Goal: Communication & Community: Answer question/provide support

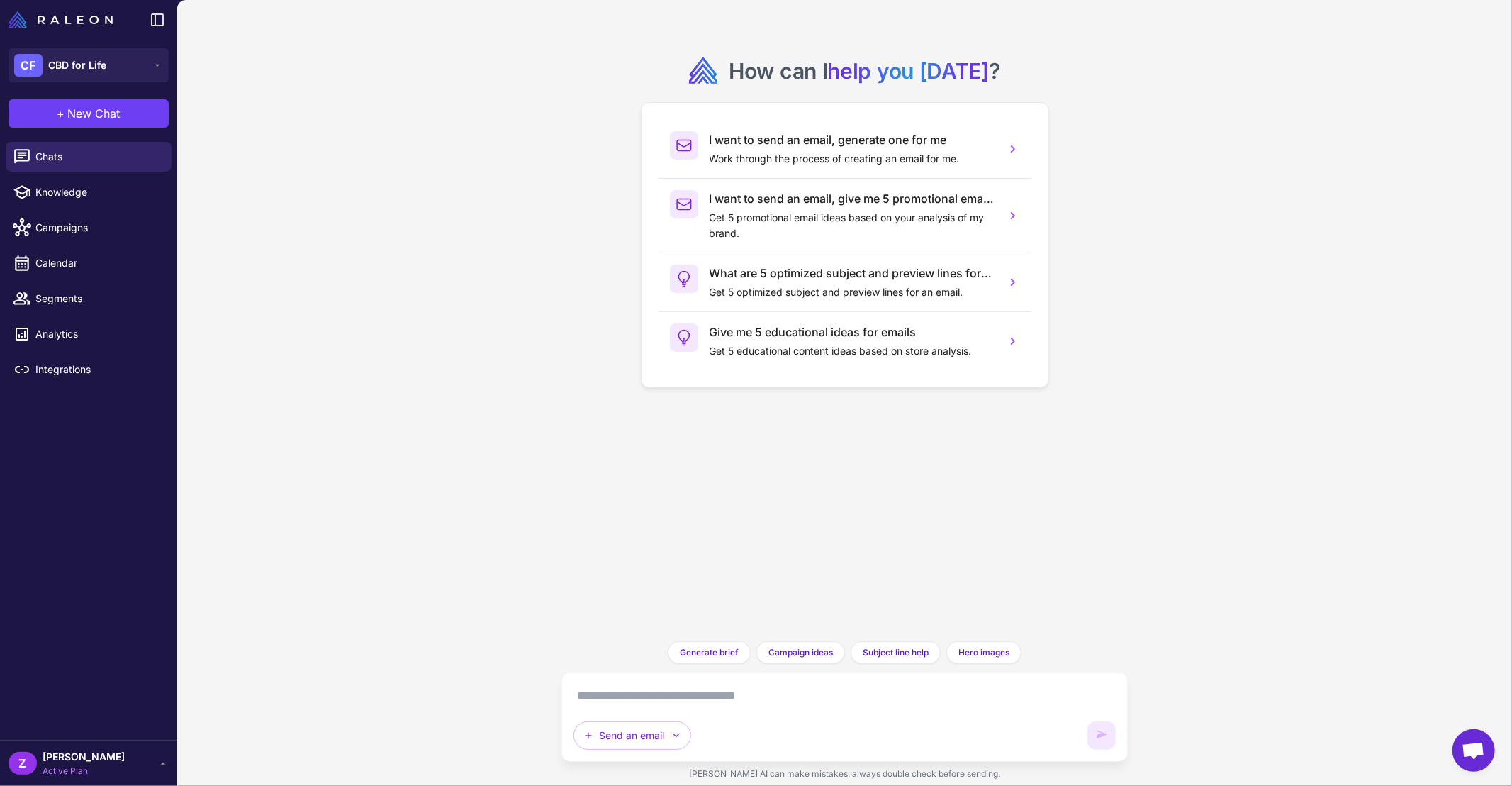
click at [743, 709] on div "Send an email" at bounding box center [845, 717] width 543 height 65
click at [738, 699] on textarea at bounding box center [845, 696] width 543 height 23
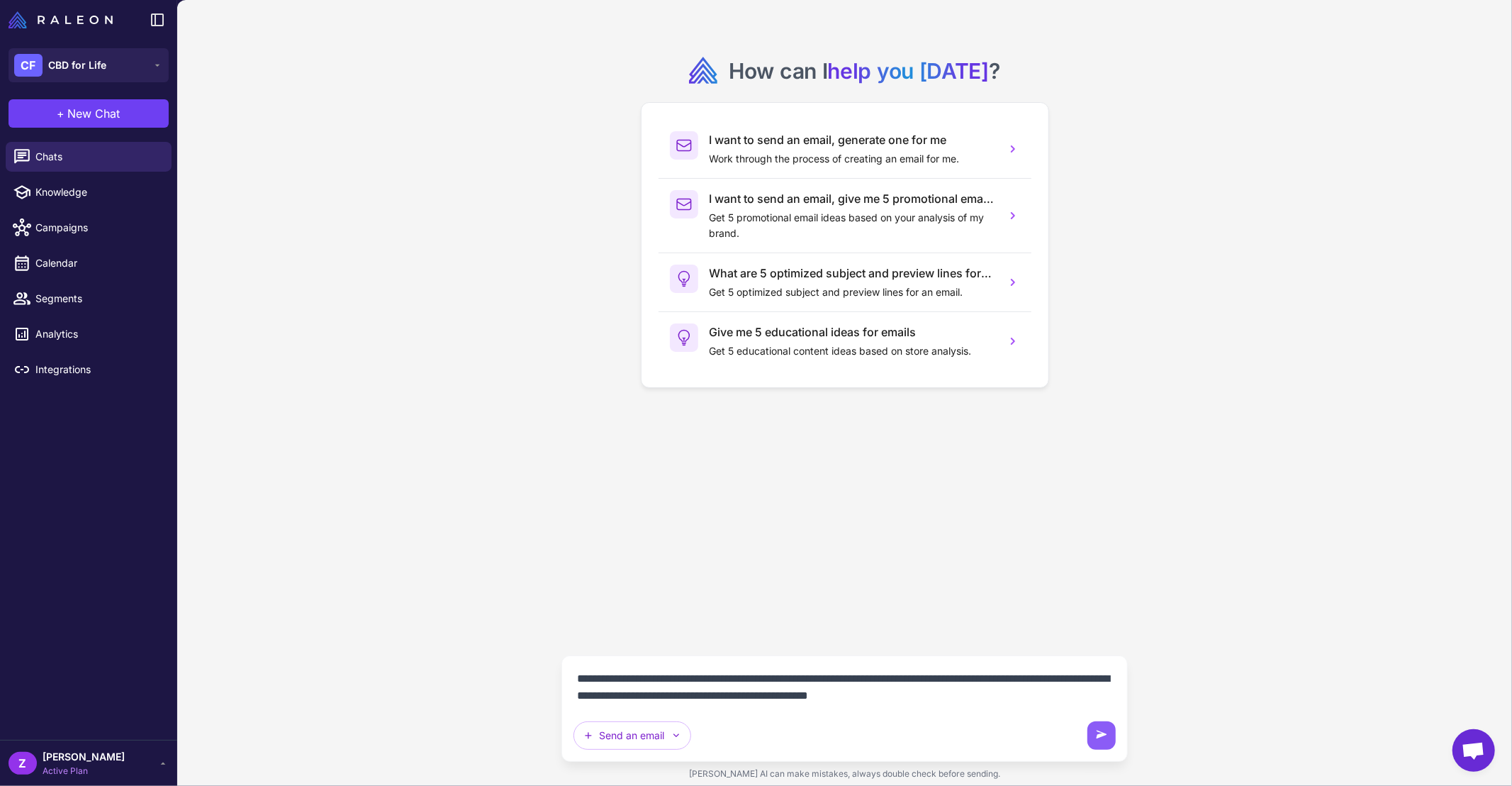
type textarea "**********"
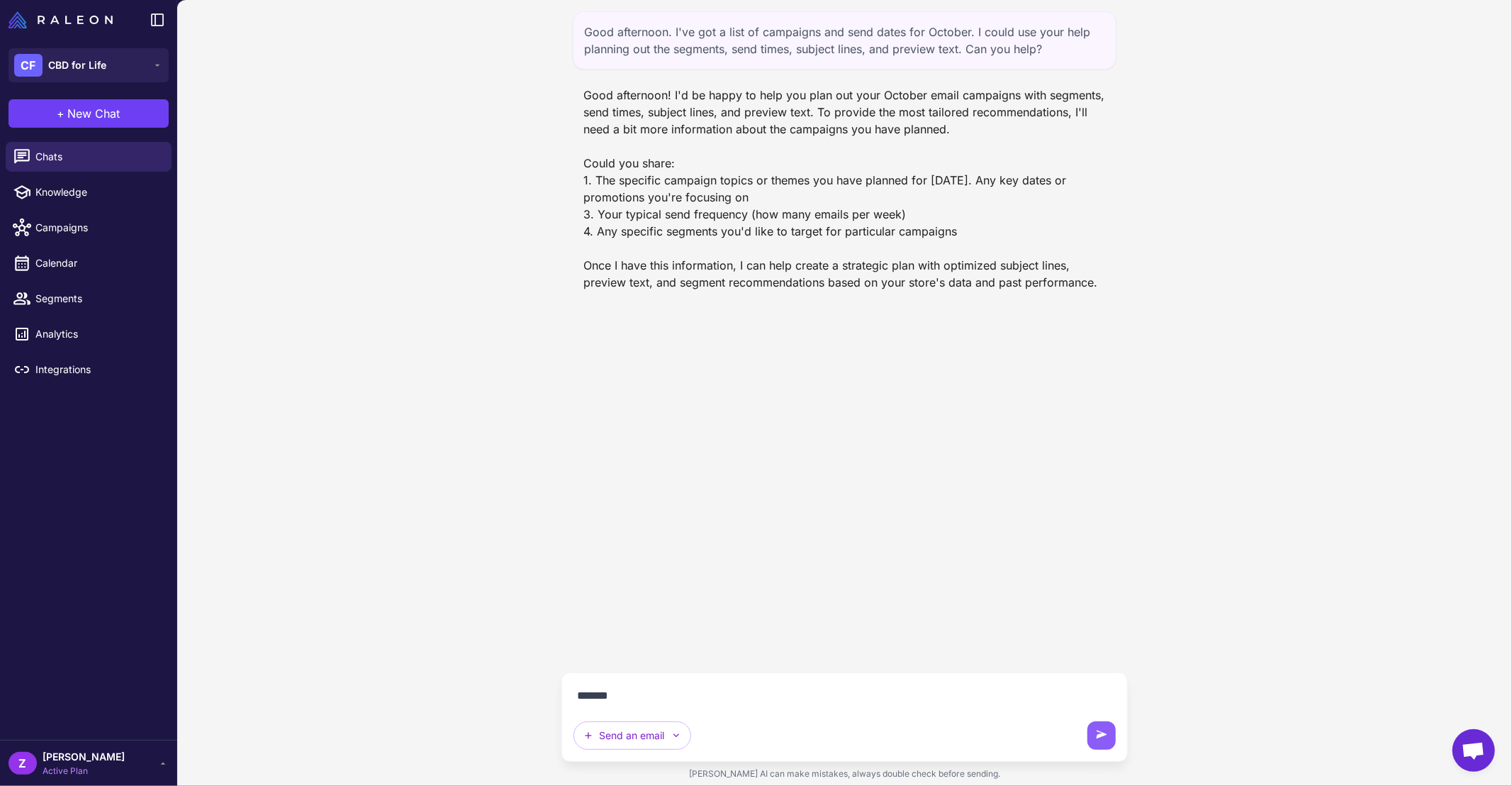
click at [649, 687] on textarea "*******" at bounding box center [845, 696] width 543 height 23
paste textarea "**********"
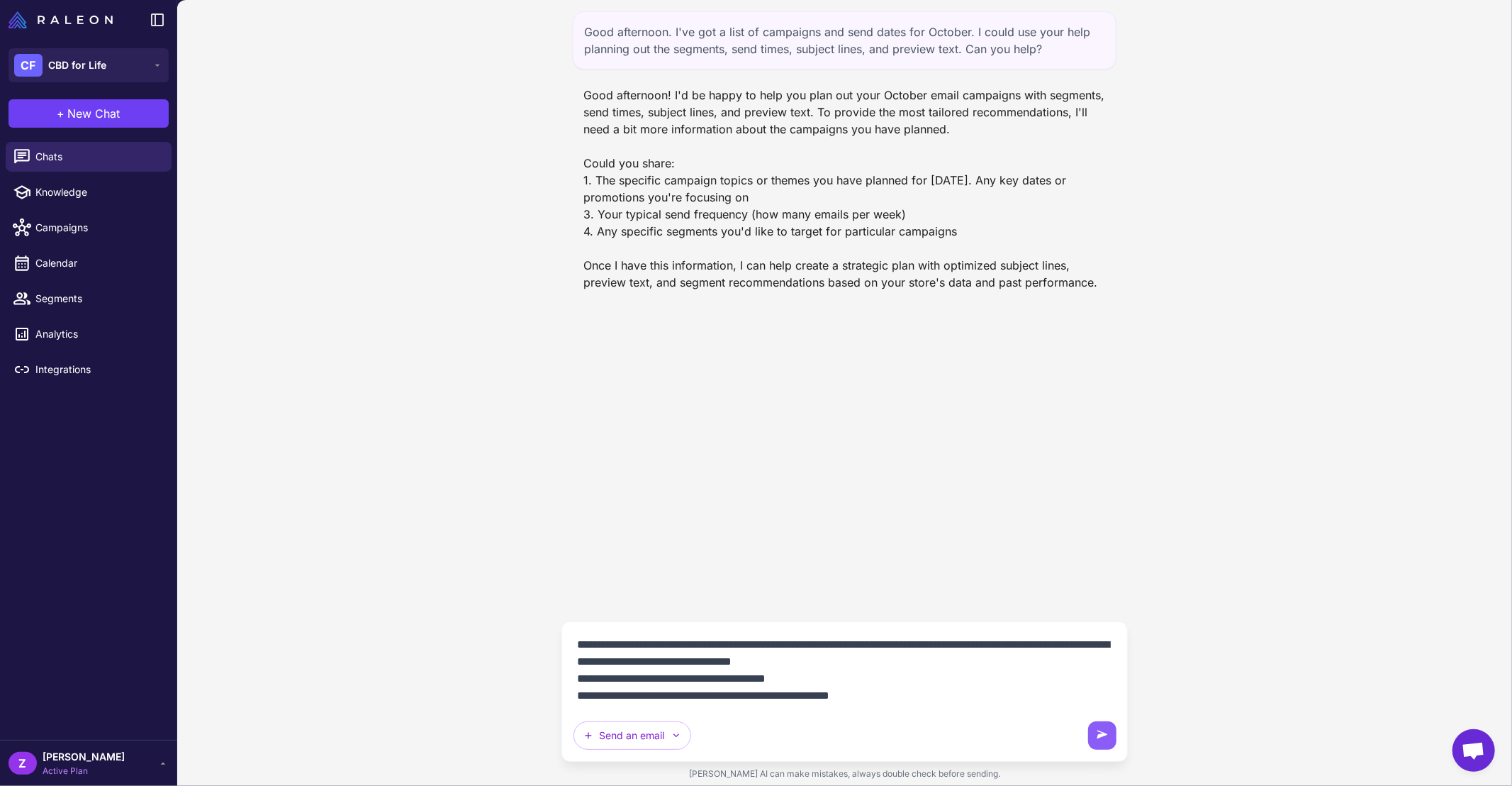
click at [649, 647] on textarea "**********" at bounding box center [845, 670] width 544 height 74
drag, startPoint x: 966, startPoint y: 660, endPoint x: 825, endPoint y: 667, distance: 141.2
click at [825, 667] on textarea "**********" at bounding box center [845, 670] width 544 height 74
click at [646, 682] on textarea "**********" at bounding box center [845, 670] width 544 height 74
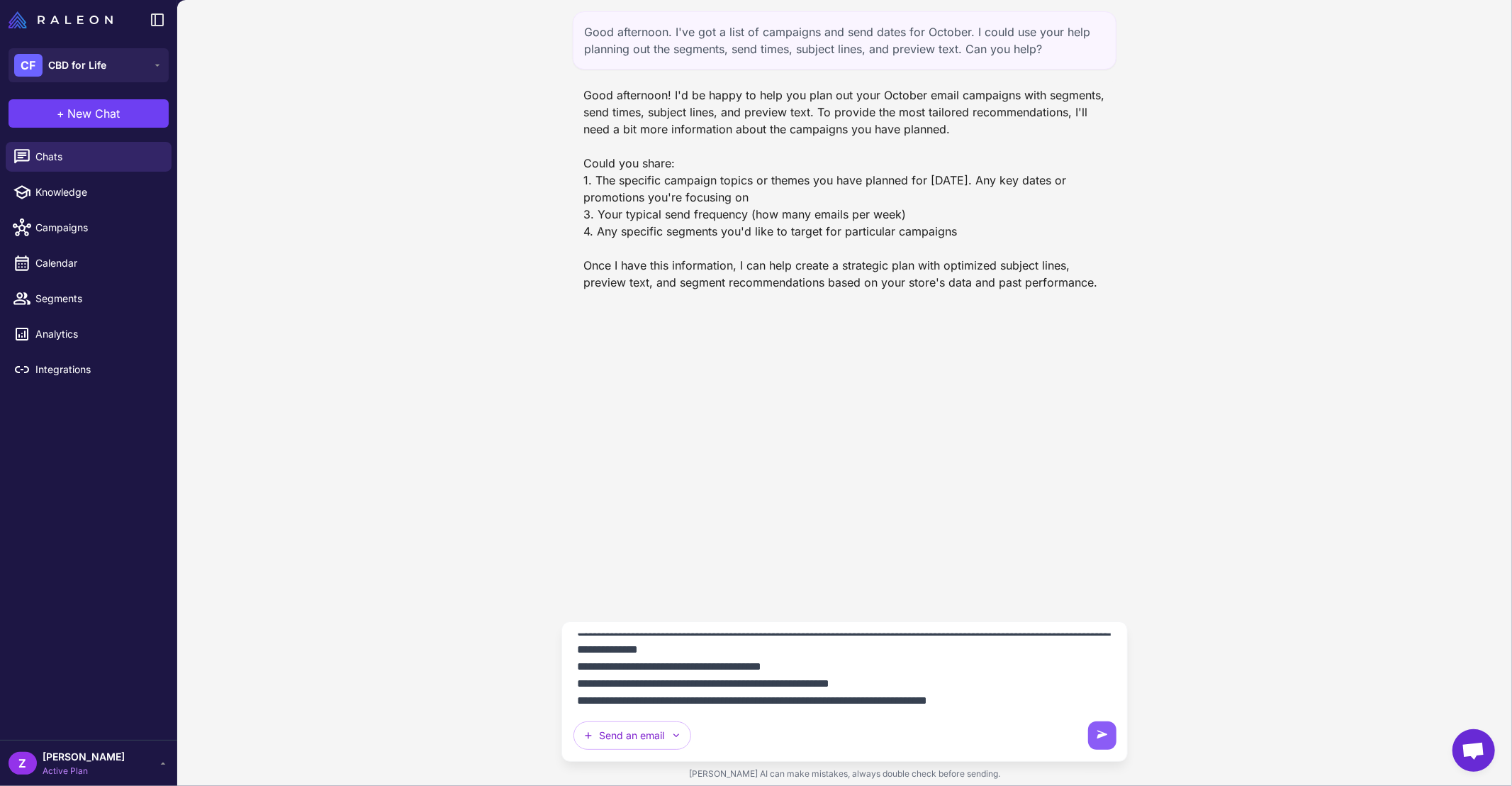
click at [651, 688] on textarea "**********" at bounding box center [845, 670] width 544 height 74
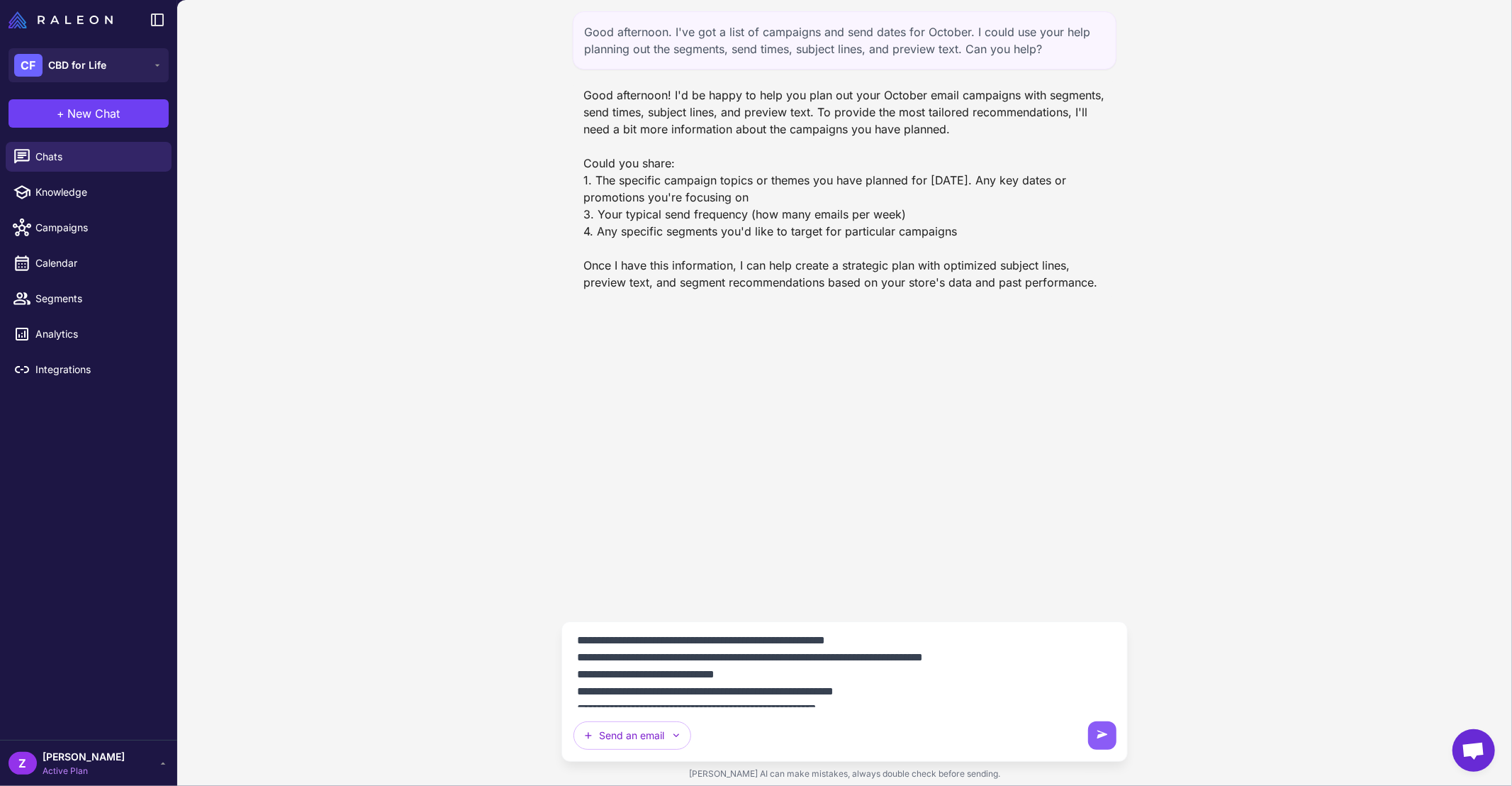
scroll to position [107, 0]
click at [652, 644] on textarea "**********" at bounding box center [845, 670] width 544 height 74
type textarea "**********"
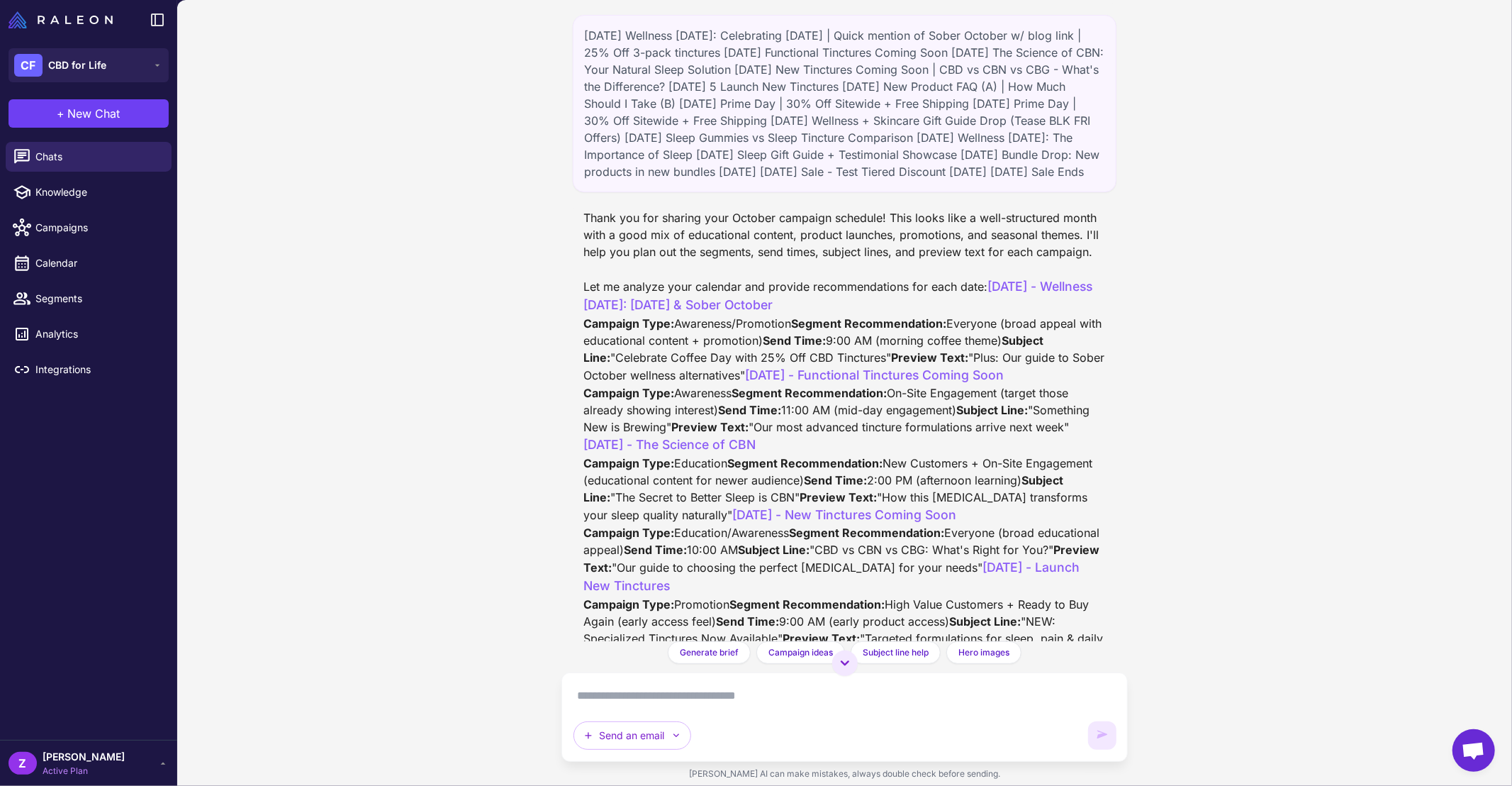
scroll to position [285, 0]
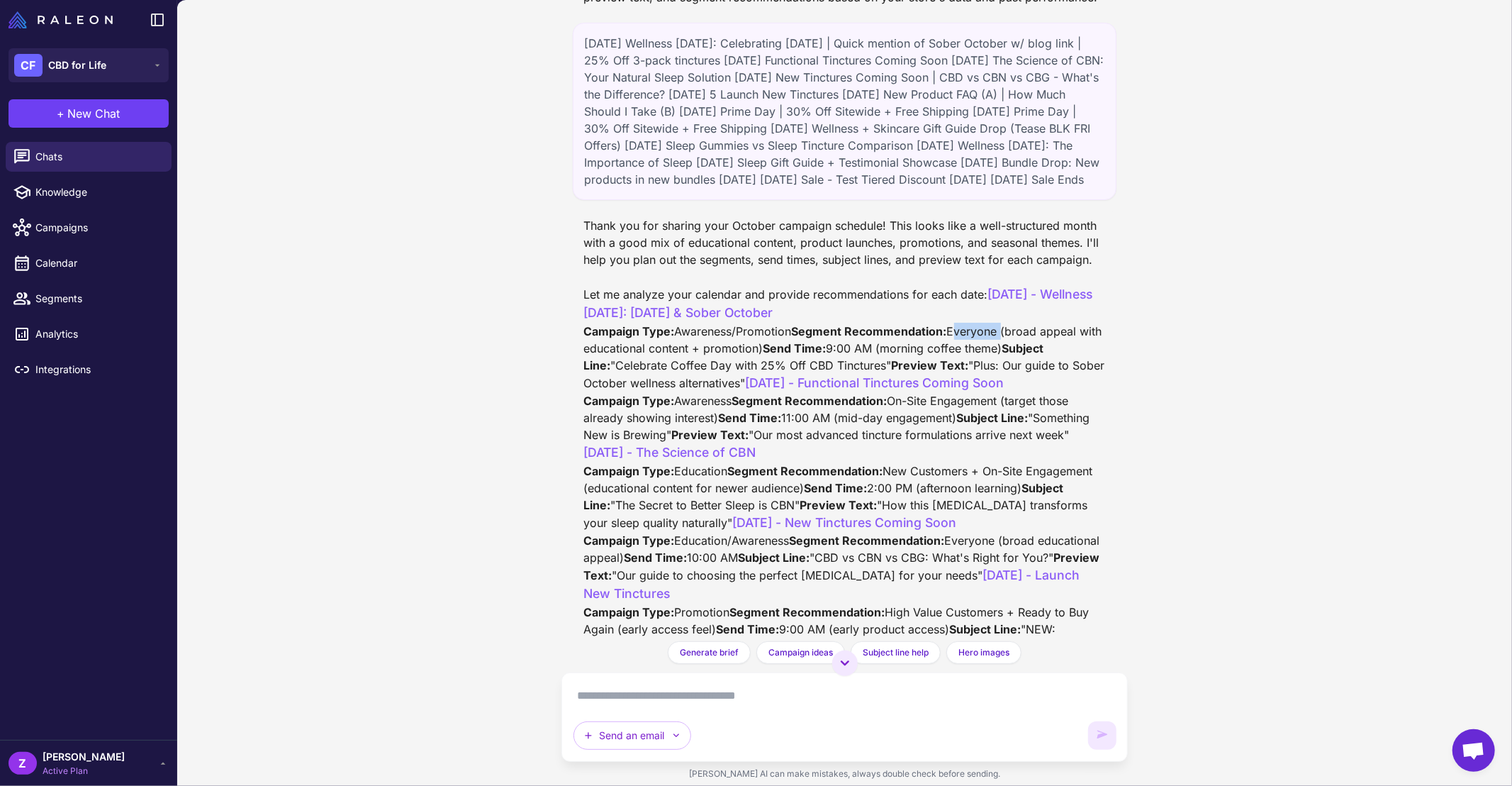
drag, startPoint x: 742, startPoint y: 412, endPoint x: 792, endPoint y: 412, distance: 50.0
click at [792, 412] on div "Thank you for sharing your October campaign schedule! This looks like a well-st…" at bounding box center [845, 787] width 522 height 1140
copy div "Everyone"
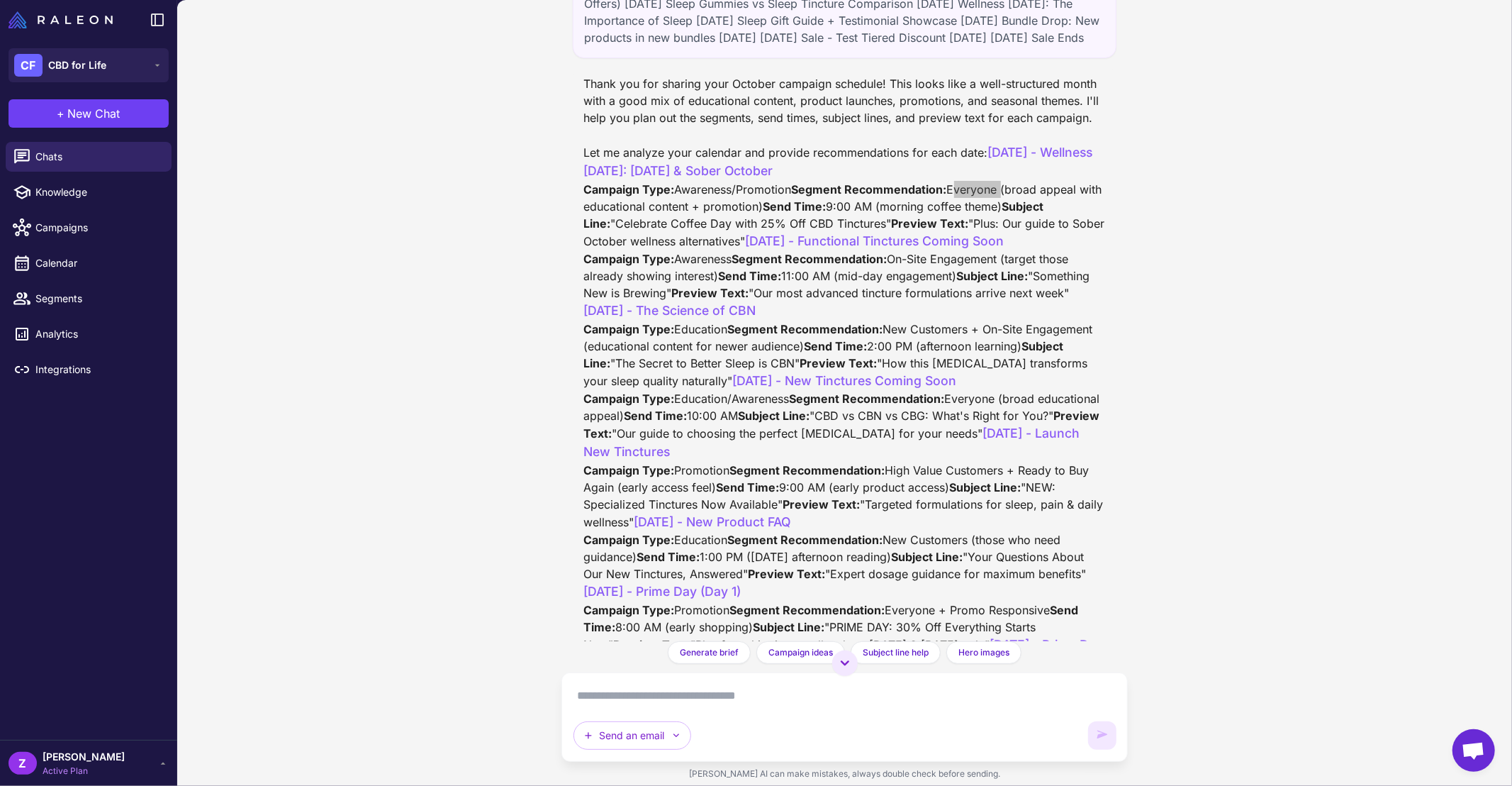
scroll to position [474, 0]
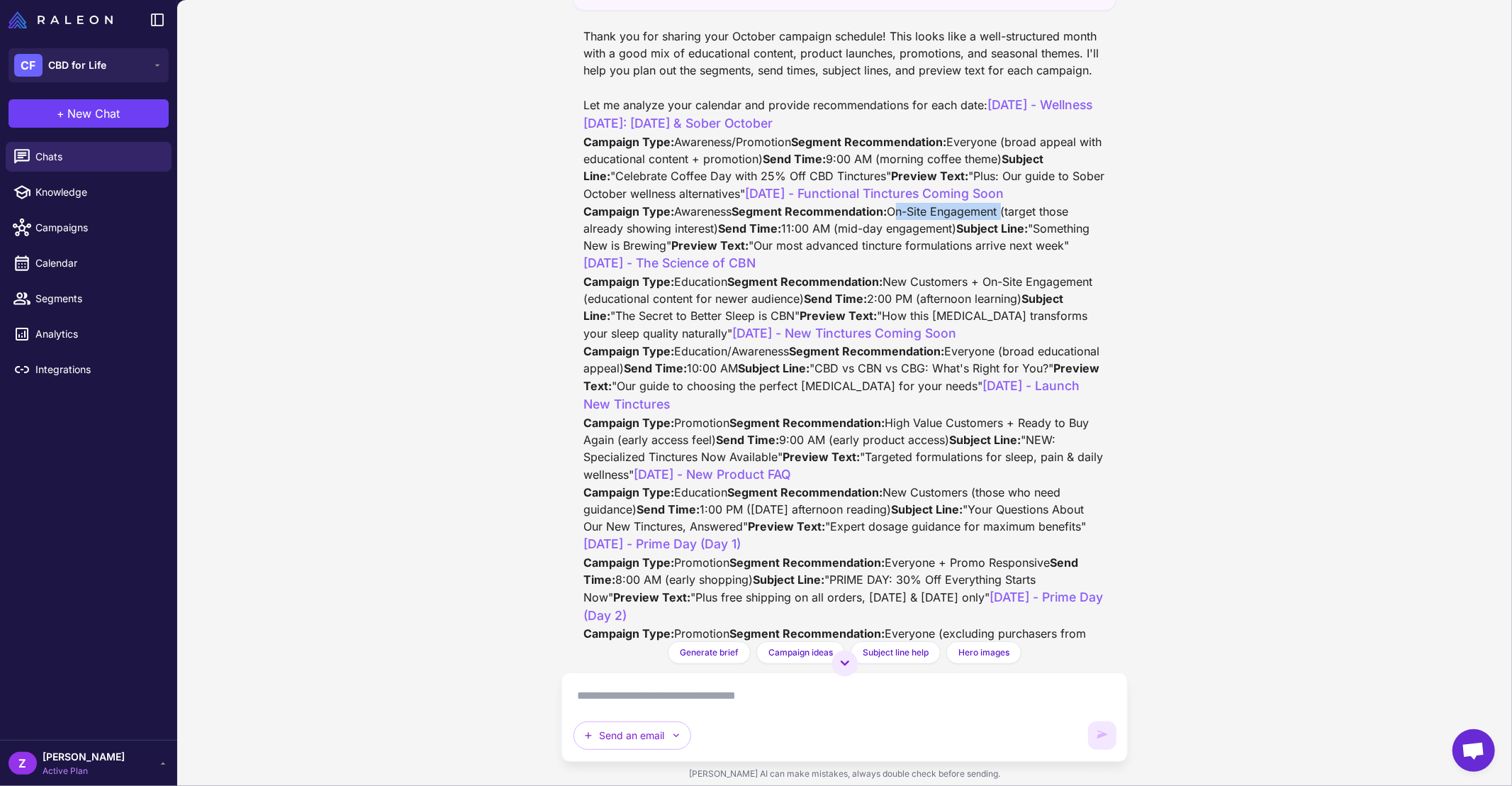
drag, startPoint x: 745, startPoint y: 347, endPoint x: 851, endPoint y: 347, distance: 106.0
click at [851, 347] on div "Thank you for sharing your October campaign schedule! This looks like a well-st…" at bounding box center [845, 598] width 522 height 1140
copy div "On-Site Engagement"
drag, startPoint x: 666, startPoint y: 256, endPoint x: 933, endPoint y: 258, distance: 267.0
click at [933, 258] on div "Thank you for sharing your October campaign schedule! This looks like a well-st…" at bounding box center [845, 598] width 522 height 1140
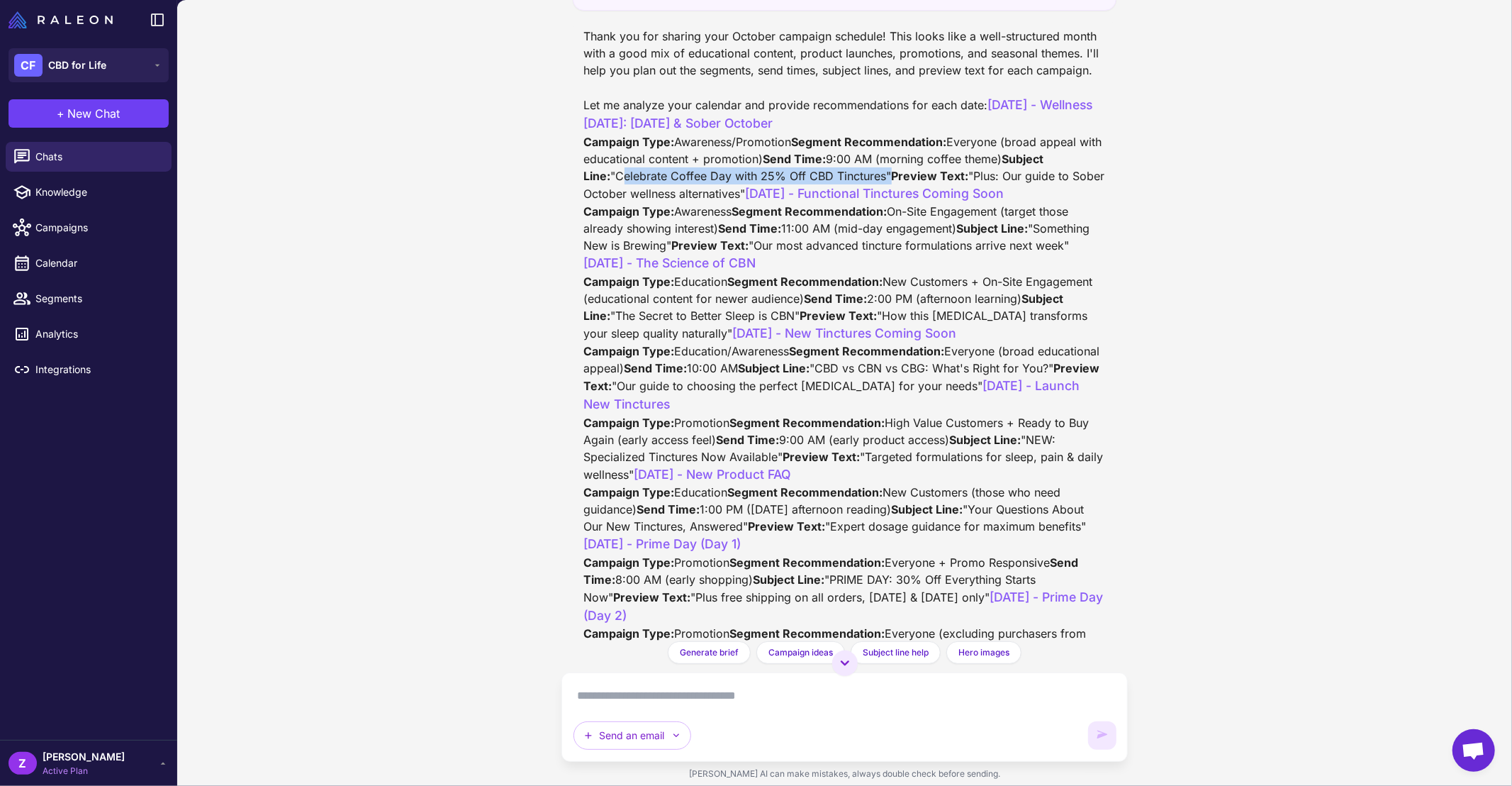
copy div "Celebrate Coffee Day with 25% Off CBD Tinctures"
drag, startPoint x: 669, startPoint y: 374, endPoint x: 807, endPoint y: 376, distance: 138.0
click at [807, 376] on div "Thank you for sharing your October campaign schedule! This looks like a well-st…" at bounding box center [845, 598] width 522 height 1140
copy div "omething New is Brewing"
drag, startPoint x: 666, startPoint y: 277, endPoint x: 961, endPoint y: 275, distance: 295.0
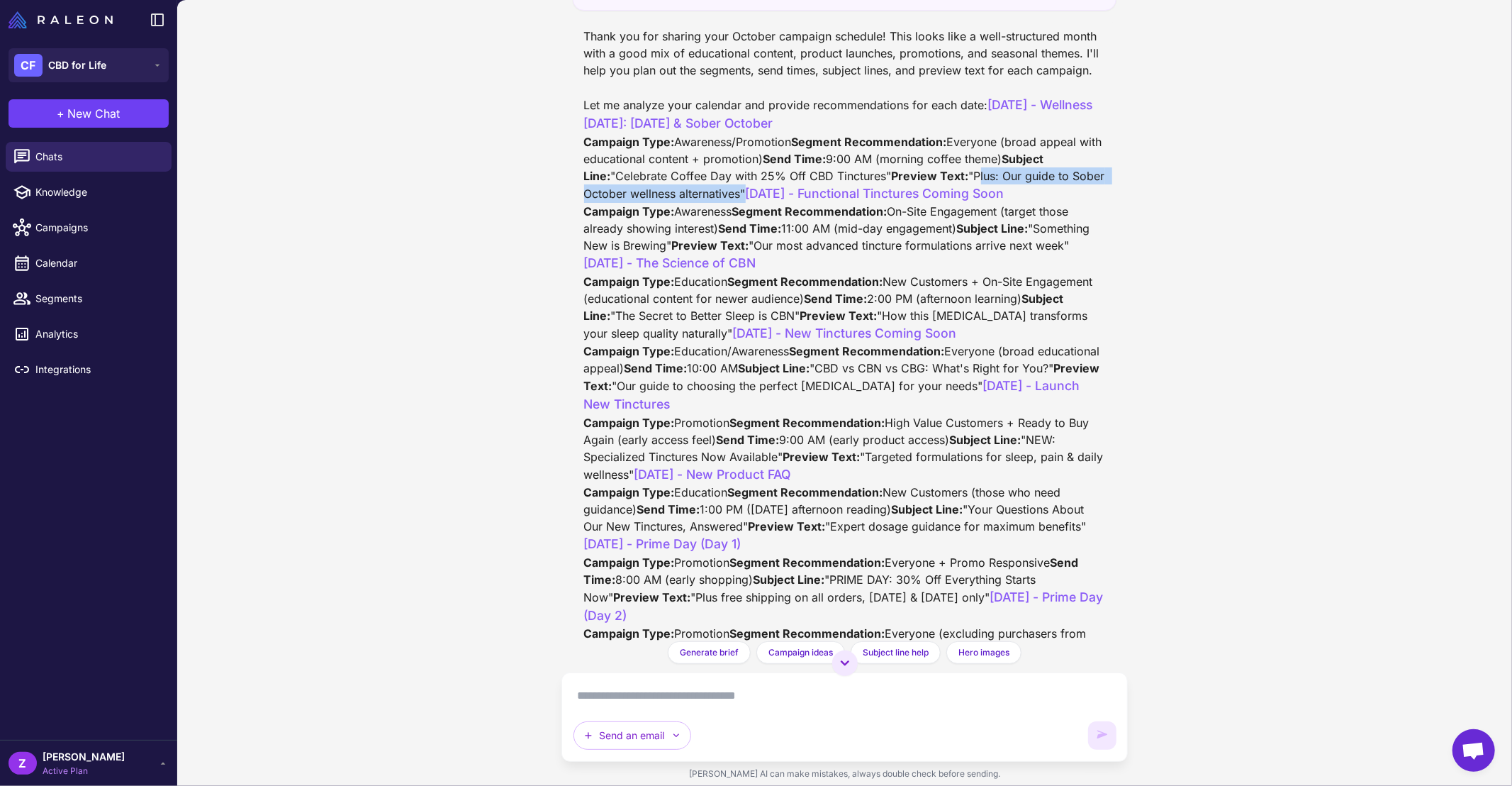
click at [961, 275] on div "Thank you for sharing your October campaign schedule! This looks like a well-st…" at bounding box center [845, 598] width 522 height 1140
copy div "Plus: Our guide to Sober October wellness alternatives"
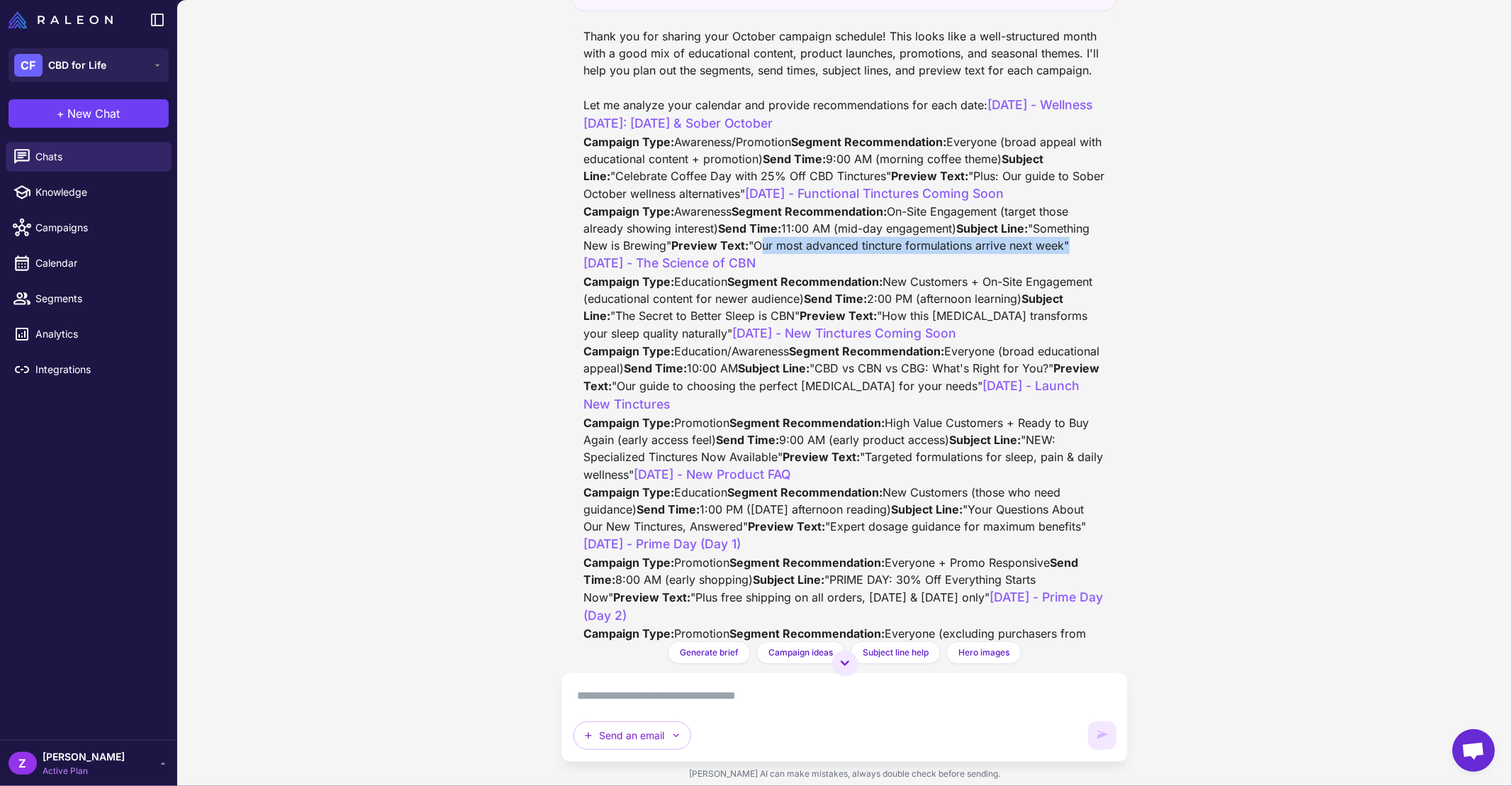
drag, startPoint x: 669, startPoint y: 392, endPoint x: 976, endPoint y: 387, distance: 307.0
click at [976, 387] on div "Thank you for sharing your October campaign schedule! This looks like a well-st…" at bounding box center [845, 598] width 522 height 1140
copy div "Our most advanced tincture formulations arrive next week"
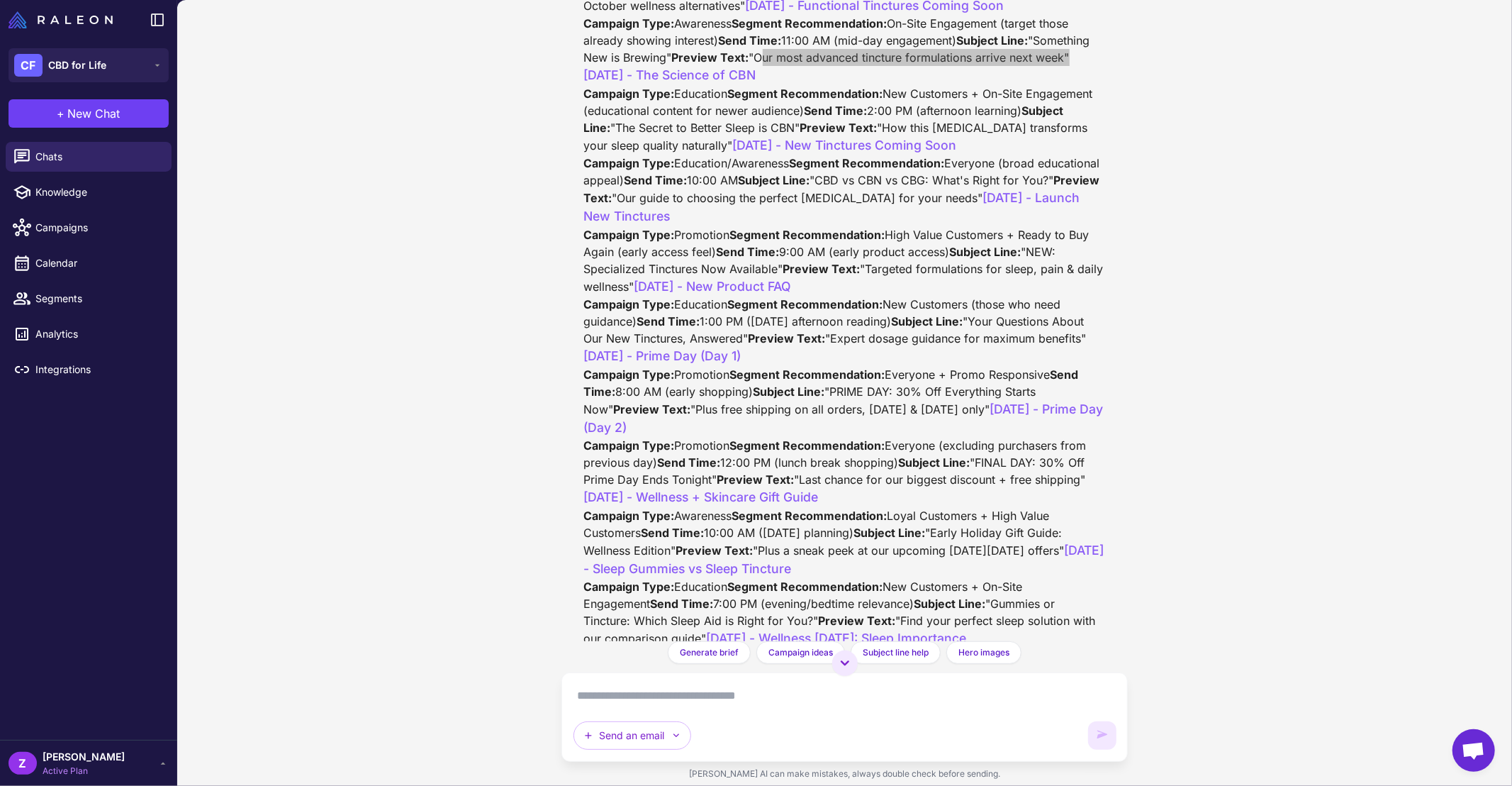
scroll to position [664, 0]
drag, startPoint x: 743, startPoint y: 280, endPoint x: 954, endPoint y: 276, distance: 211.0
click at [954, 276] on div "Thank you for sharing your October campaign schedule! This looks like a well-st…" at bounding box center [845, 408] width 522 height 1140
copy div "New Customers + On-Site Engagement"
drag, startPoint x: 664, startPoint y: 329, endPoint x: 846, endPoint y: 326, distance: 182.0
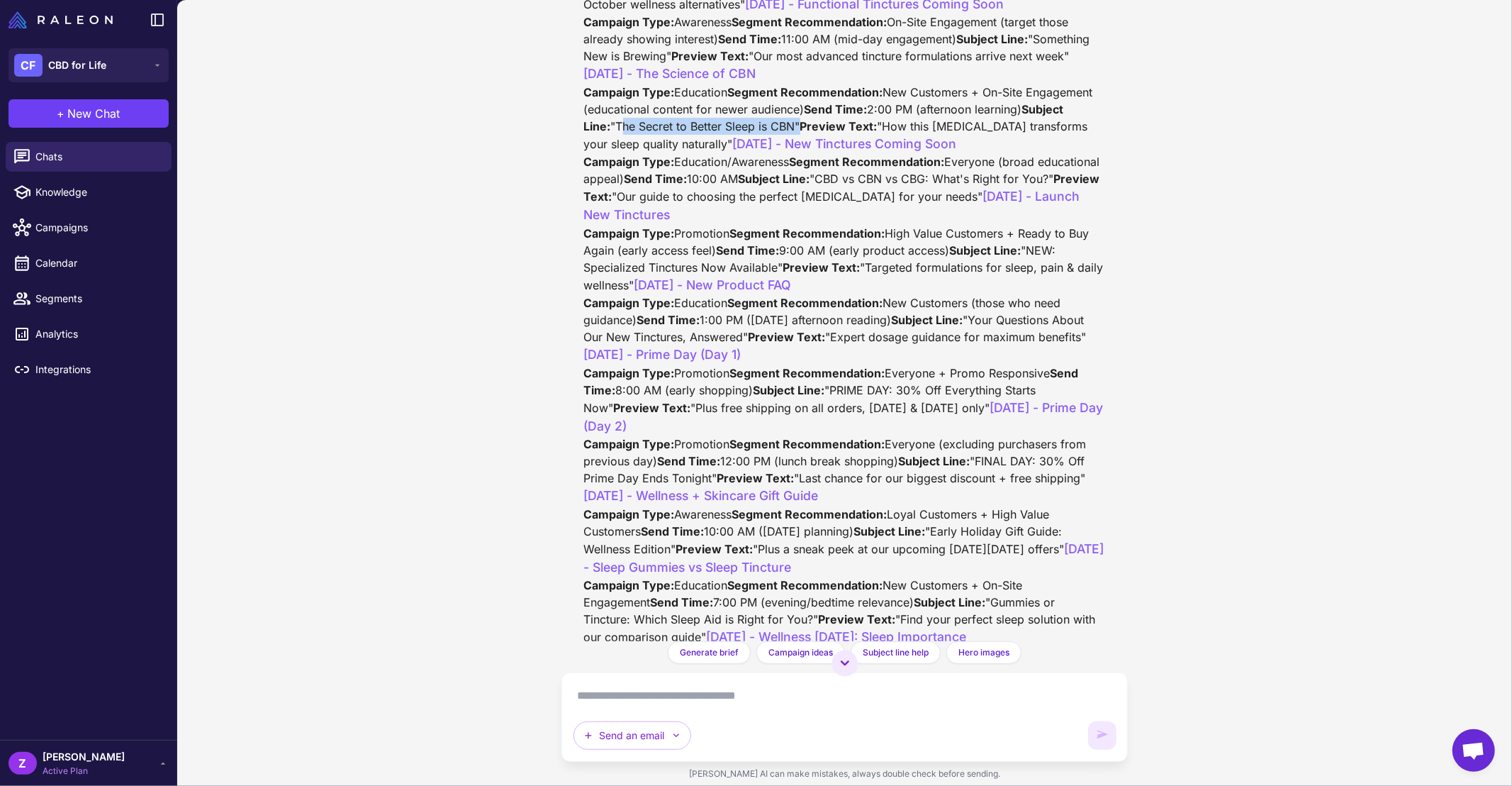
click at [846, 326] on div "Thank you for sharing your October campaign schedule! This looks like a well-st…" at bounding box center [845, 408] width 522 height 1140
copy div "The Secret to Better Sleep is CBN"
drag, startPoint x: 668, startPoint y: 344, endPoint x: 992, endPoint y: 346, distance: 324.0
click at [992, 346] on div "Thank you for sharing your October campaign schedule! This looks like a well-st…" at bounding box center [845, 408] width 522 height 1140
copy div "How this [MEDICAL_DATA] transforms your sleep quality naturally"
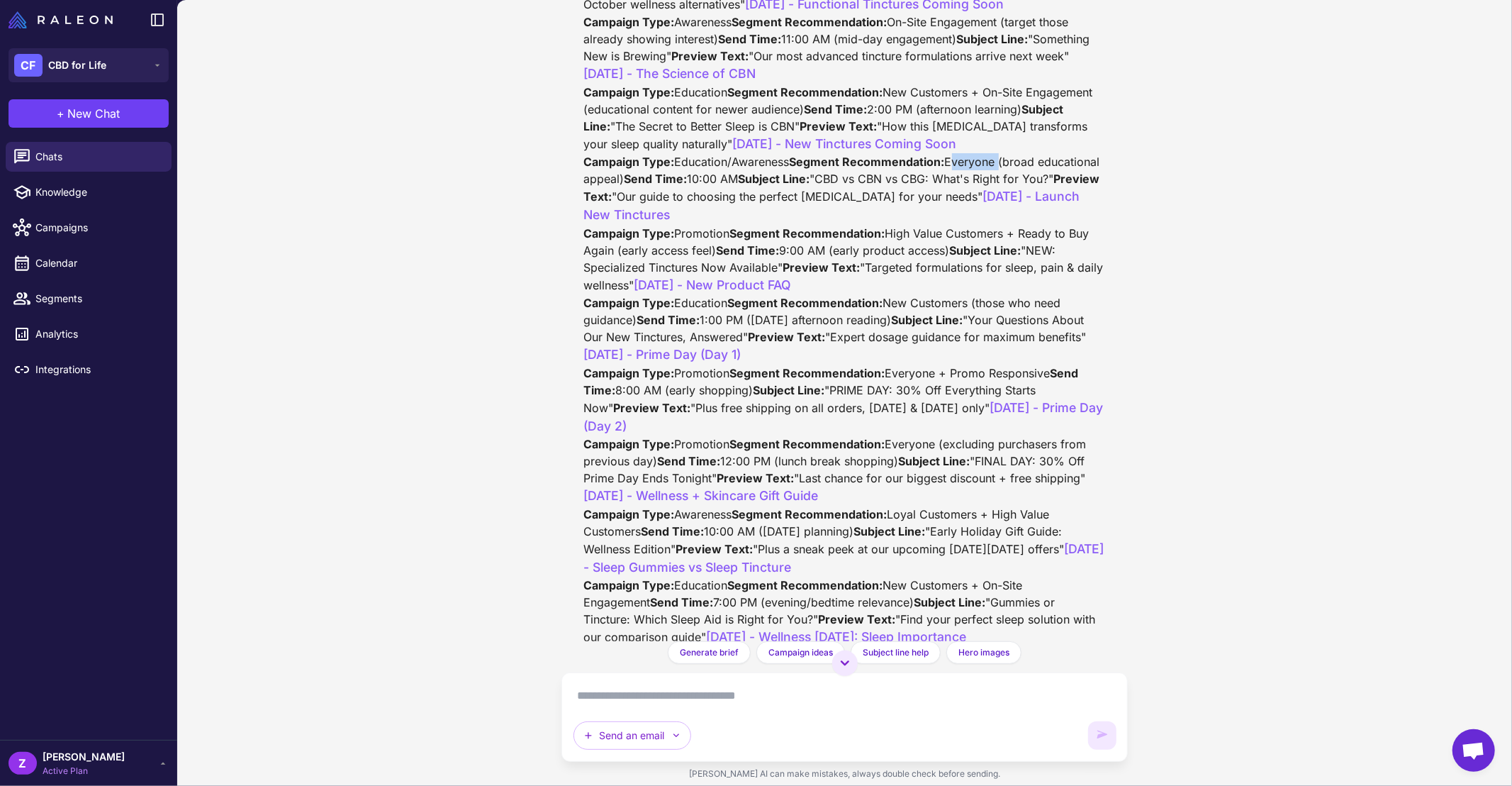
drag, startPoint x: 742, startPoint y: 414, endPoint x: 790, endPoint y: 415, distance: 48.0
click at [790, 415] on div "Thank you for sharing your October campaign schedule! This looks like a well-st…" at bounding box center [845, 408] width 522 height 1140
copy div "Everyone"
drag, startPoint x: 743, startPoint y: 535, endPoint x: 1093, endPoint y: 533, distance: 350.0
click at [1093, 533] on div "Thank you for sharing your October campaign schedule! This looks like a well-st…" at bounding box center [845, 408] width 522 height 1140
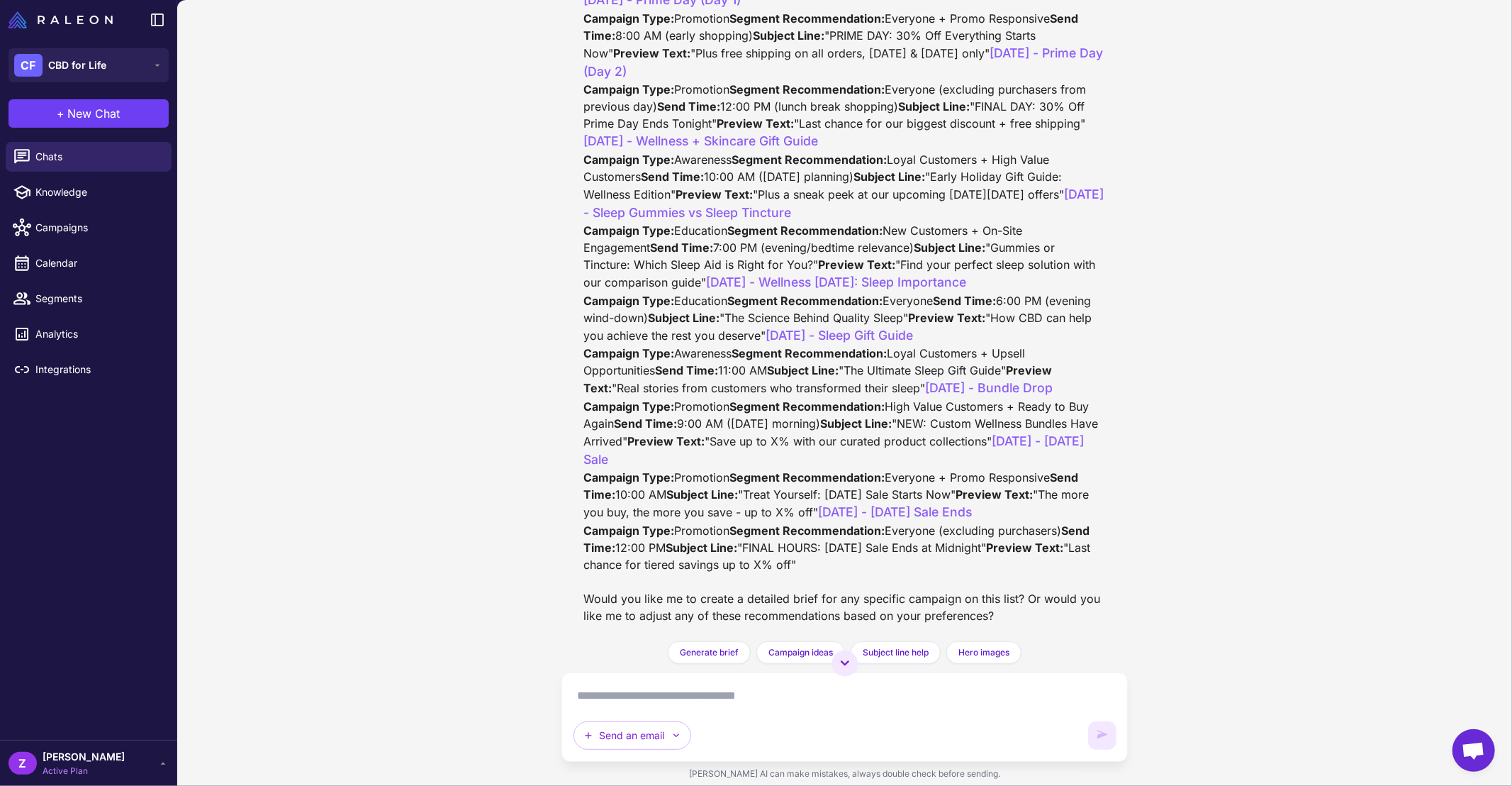
scroll to position [1136, 0]
drag, startPoint x: 742, startPoint y: 299, endPoint x: 909, endPoint y: 303, distance: 167.0
click at [909, 303] on div "Thank you for sharing your October campaign schedule! This looks like a well-st…" at bounding box center [845, 53] width 522 height 1140
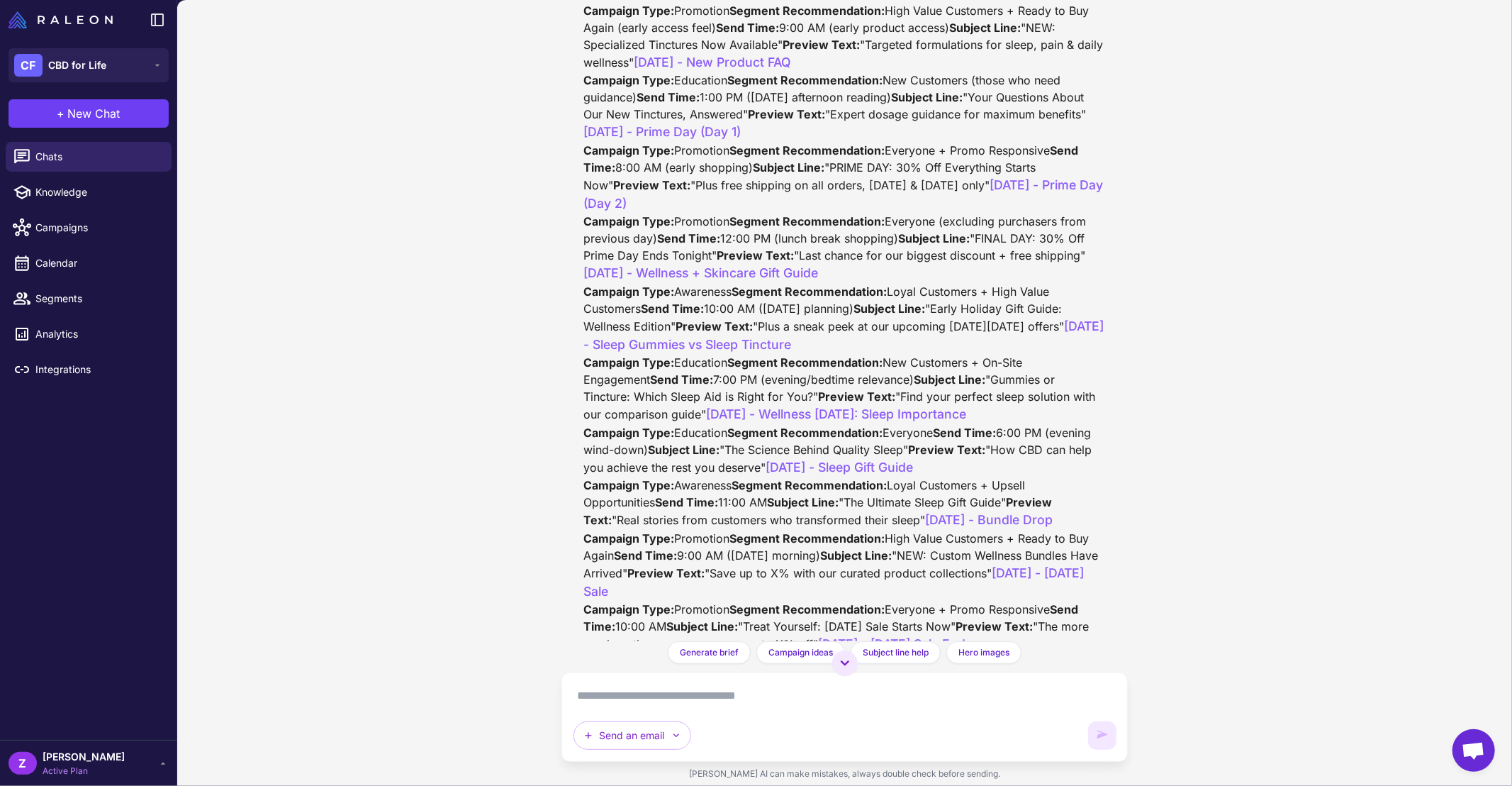
scroll to position [852, 0]
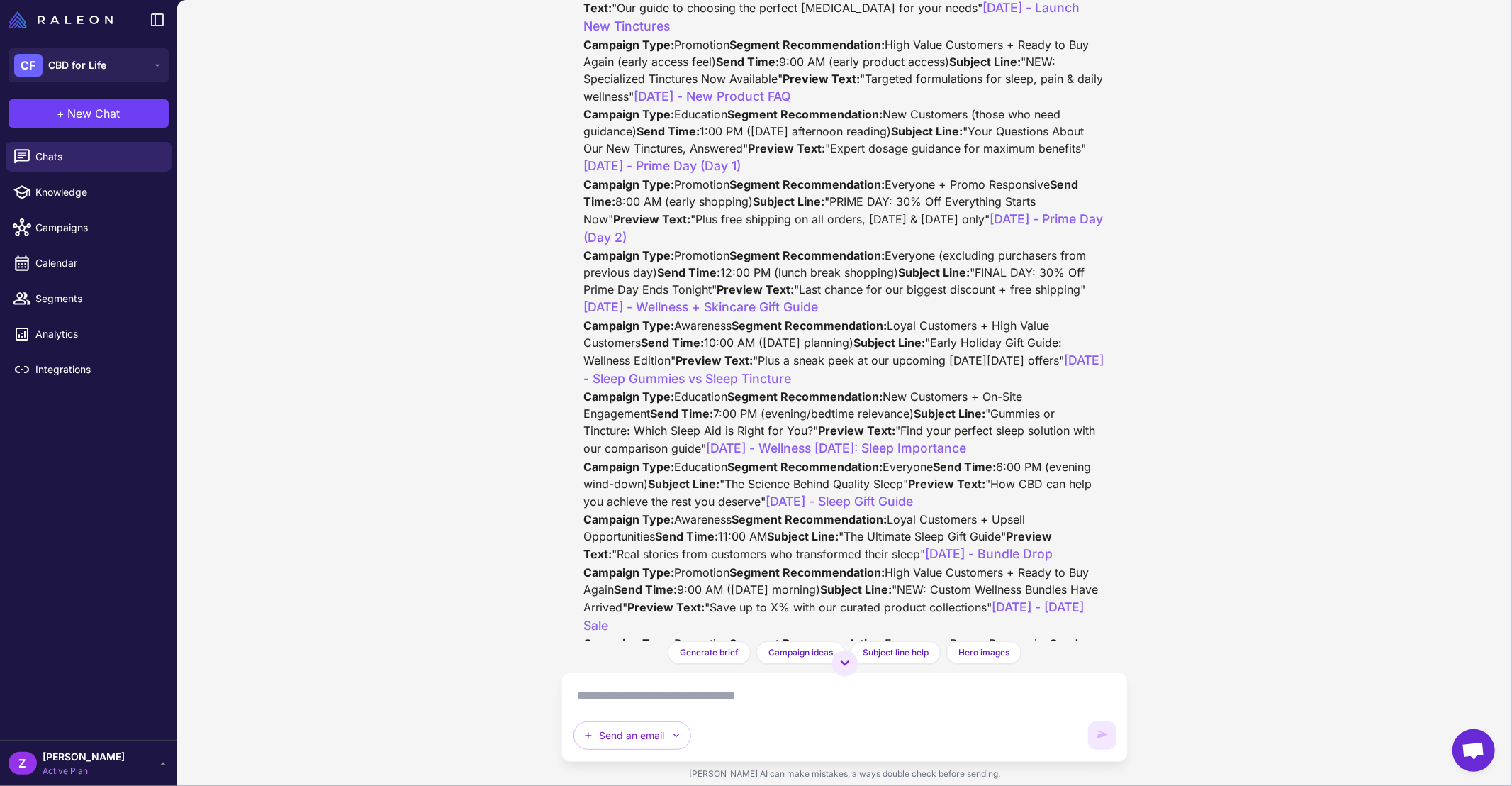
drag, startPoint x: 667, startPoint y: 257, endPoint x: 897, endPoint y: 253, distance: 230.0
click at [897, 253] on div "Thank you for sharing your October campaign schedule! This looks like a well-st…" at bounding box center [845, 220] width 522 height 1140
drag, startPoint x: 669, startPoint y: 277, endPoint x: 999, endPoint y: 275, distance: 330.0
click at [999, 275] on div "Thank you for sharing your October campaign schedule! This looks like a well-st…" at bounding box center [845, 220] width 522 height 1140
drag, startPoint x: 667, startPoint y: 384, endPoint x: 888, endPoint y: 382, distance: 221.0
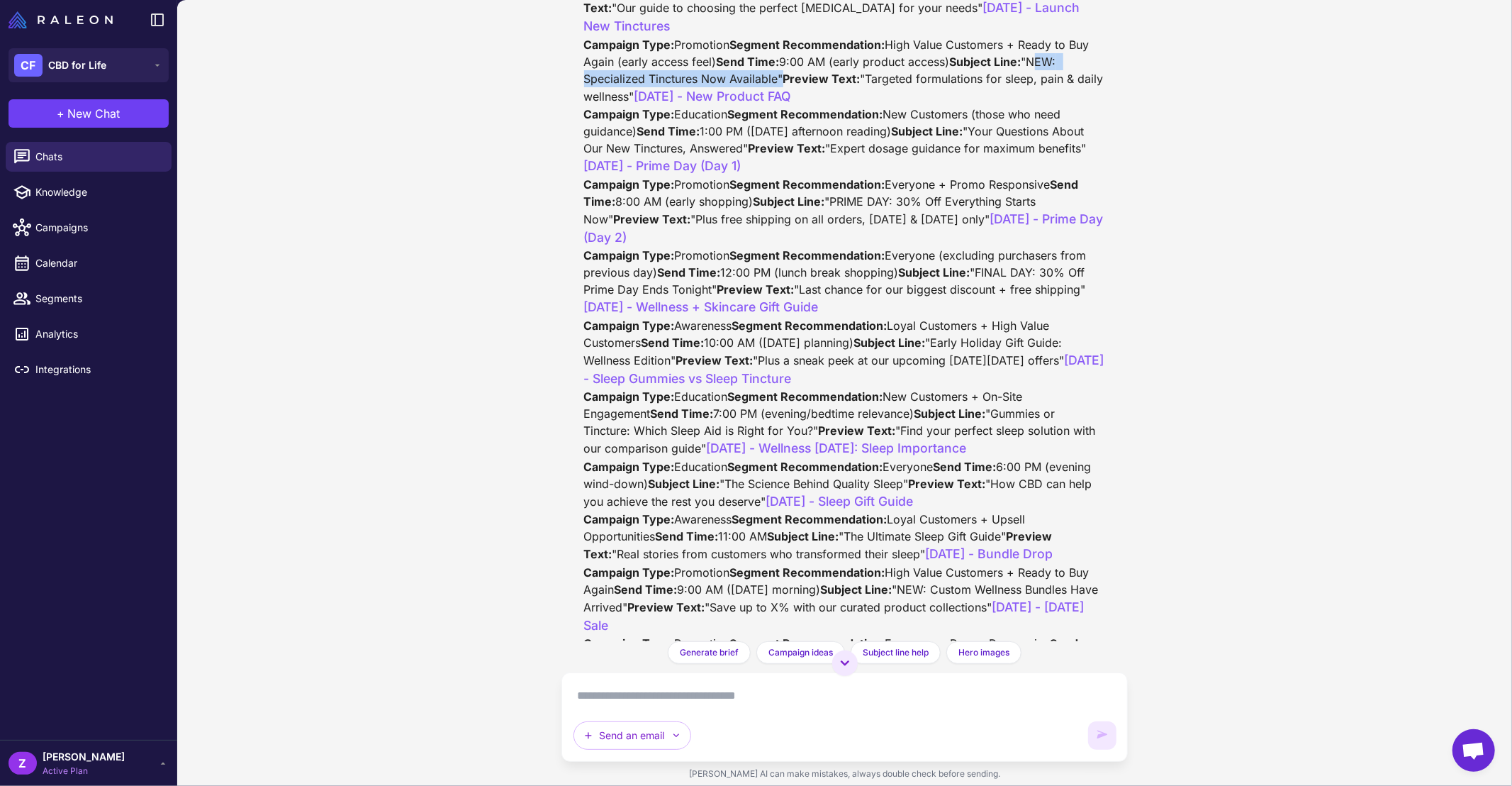
click at [888, 382] on div "Thank you for sharing your October campaign schedule! This looks like a well-st…" at bounding box center [845, 220] width 522 height 1140
drag, startPoint x: 668, startPoint y: 403, endPoint x: 954, endPoint y: 395, distance: 286.1
click at [954, 395] on div "Thank you for sharing your October campaign schedule! This looks like a well-st…" at bounding box center [845, 220] width 522 height 1140
drag, startPoint x: 666, startPoint y: 508, endPoint x: 686, endPoint y: 501, distance: 21.2
click at [681, 505] on div "Thank you for sharing your October campaign schedule! This looks like a well-st…" at bounding box center [845, 220] width 522 height 1140
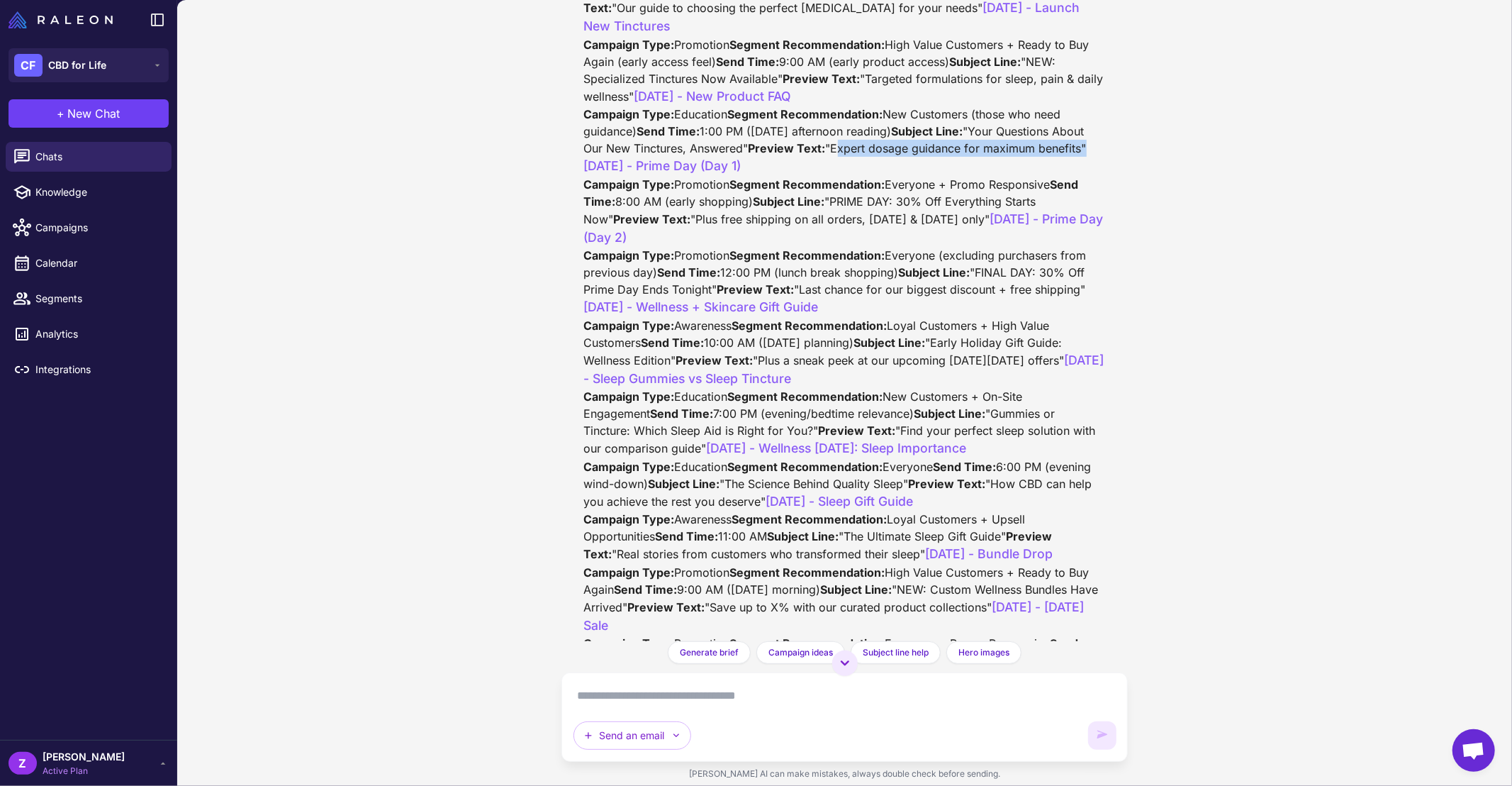
drag, startPoint x: 667, startPoint y: 521, endPoint x: 919, endPoint y: 519, distance: 252.0
click at [919, 519] on div "Thank you for sharing your October campaign schedule! This looks like a well-st…" at bounding box center [845, 220] width 522 height 1140
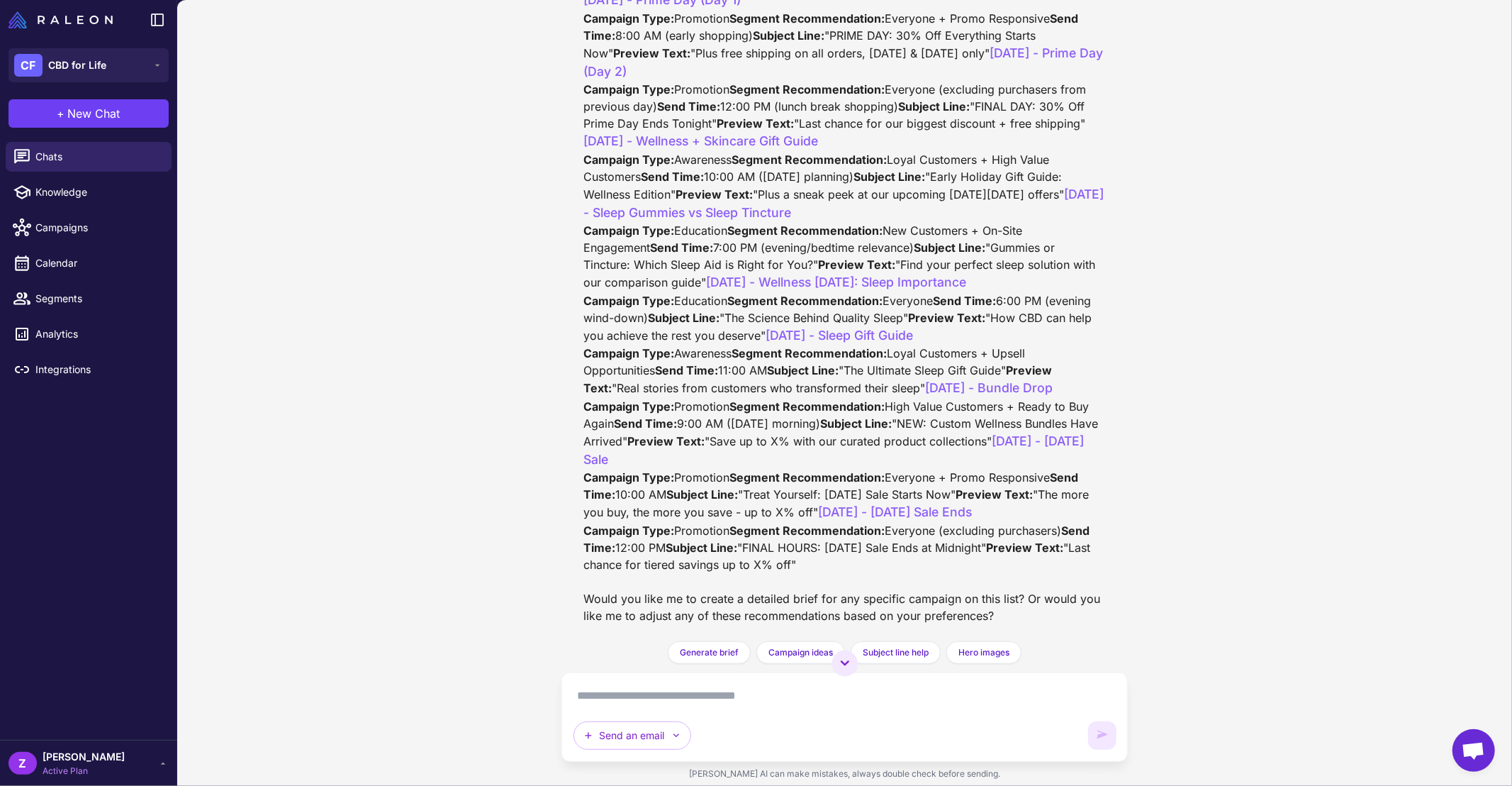
scroll to position [1136, 0]
drag, startPoint x: 664, startPoint y: 339, endPoint x: 898, endPoint y: 343, distance: 234.0
click at [898, 343] on div "Thank you for sharing your October campaign schedule! This looks like a well-st…" at bounding box center [845, 53] width 522 height 1140
drag, startPoint x: 665, startPoint y: 463, endPoint x: 907, endPoint y: 457, distance: 242.1
click at [907, 457] on div "Thank you for sharing your October campaign schedule! This looks like a well-st…" at bounding box center [845, 53] width 522 height 1140
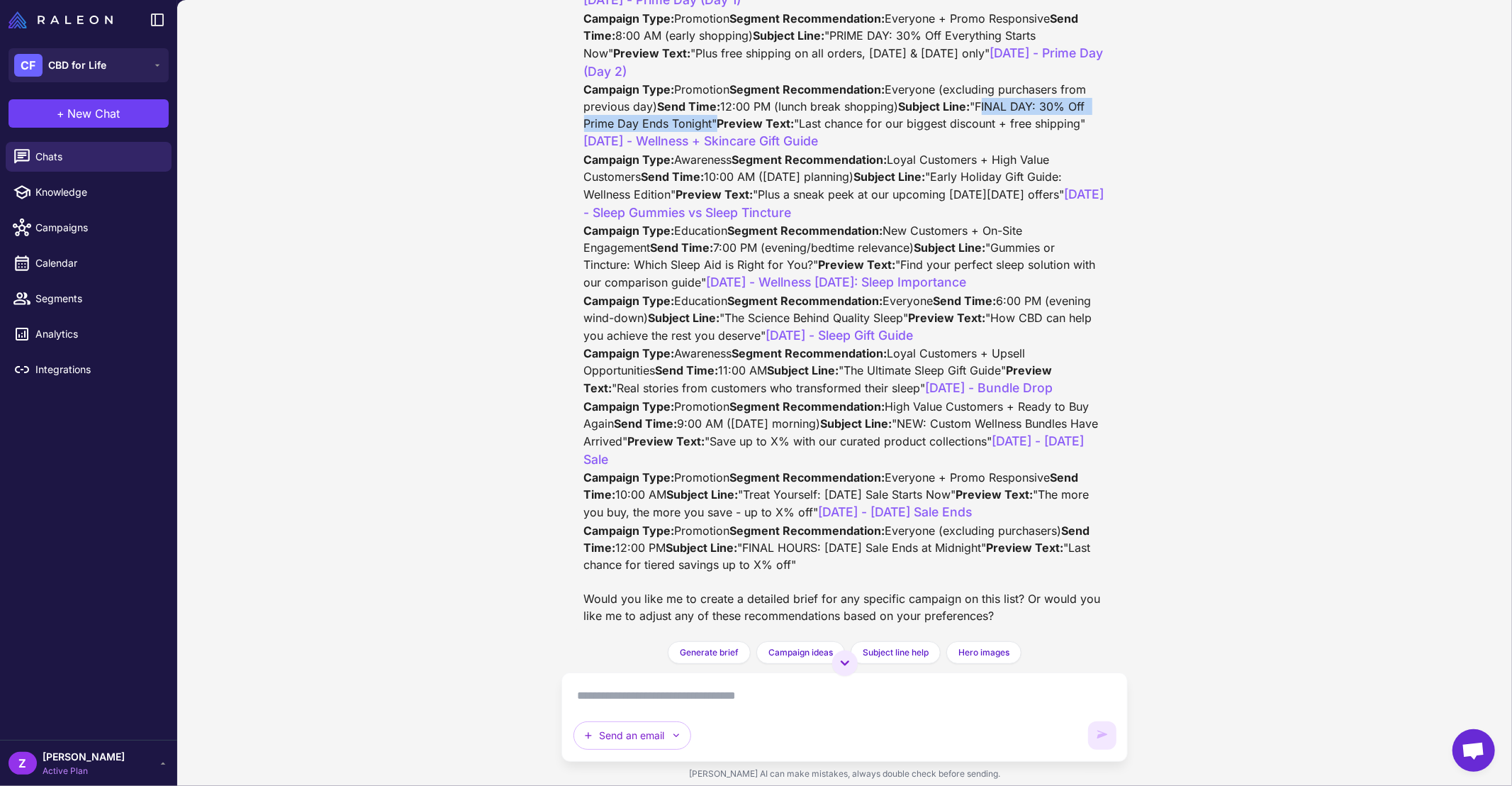
drag, startPoint x: 669, startPoint y: 357, endPoint x: 959, endPoint y: 356, distance: 290.0
click at [959, 356] on div "Thank you for sharing your October campaign schedule! This looks like a well-st…" at bounding box center [845, 53] width 522 height 1140
drag, startPoint x: 668, startPoint y: 478, endPoint x: 946, endPoint y: 481, distance: 278.0
click at [946, 481] on div "Thank you for sharing your October campaign schedule! This looks like a well-st…" at bounding box center [845, 53] width 522 height 1140
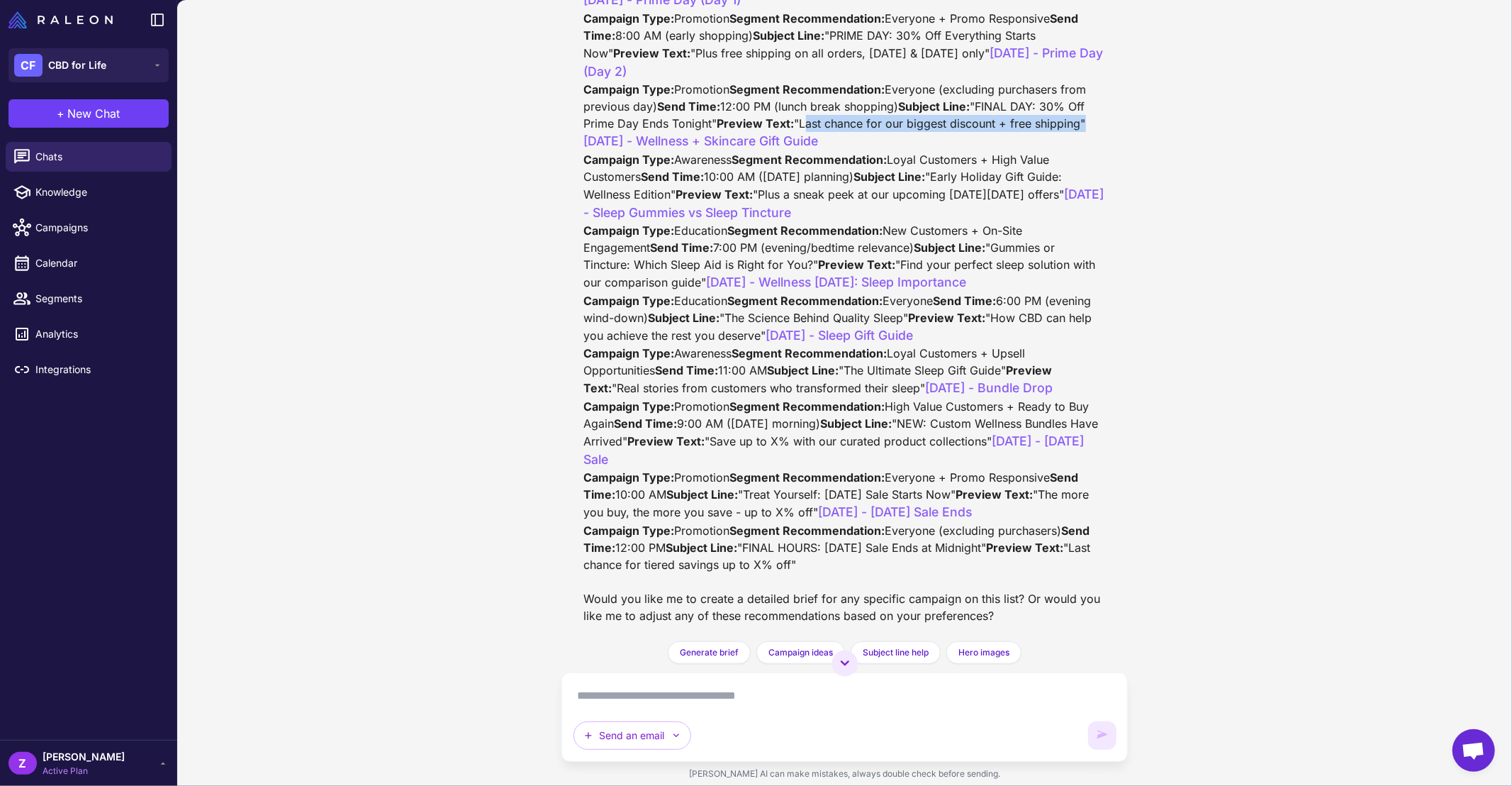
drag, startPoint x: 742, startPoint y: 357, endPoint x: 969, endPoint y: 362, distance: 227.1
click at [969, 362] on div "Thank you for sharing your October campaign schedule! This looks like a well-st…" at bounding box center [845, 53] width 522 height 1140
drag, startPoint x: 666, startPoint y: 390, endPoint x: 885, endPoint y: 393, distance: 219.0
click at [885, 393] on div "Thank you for sharing your October campaign schedule! This looks like a well-st…" at bounding box center [845, 53] width 522 height 1140
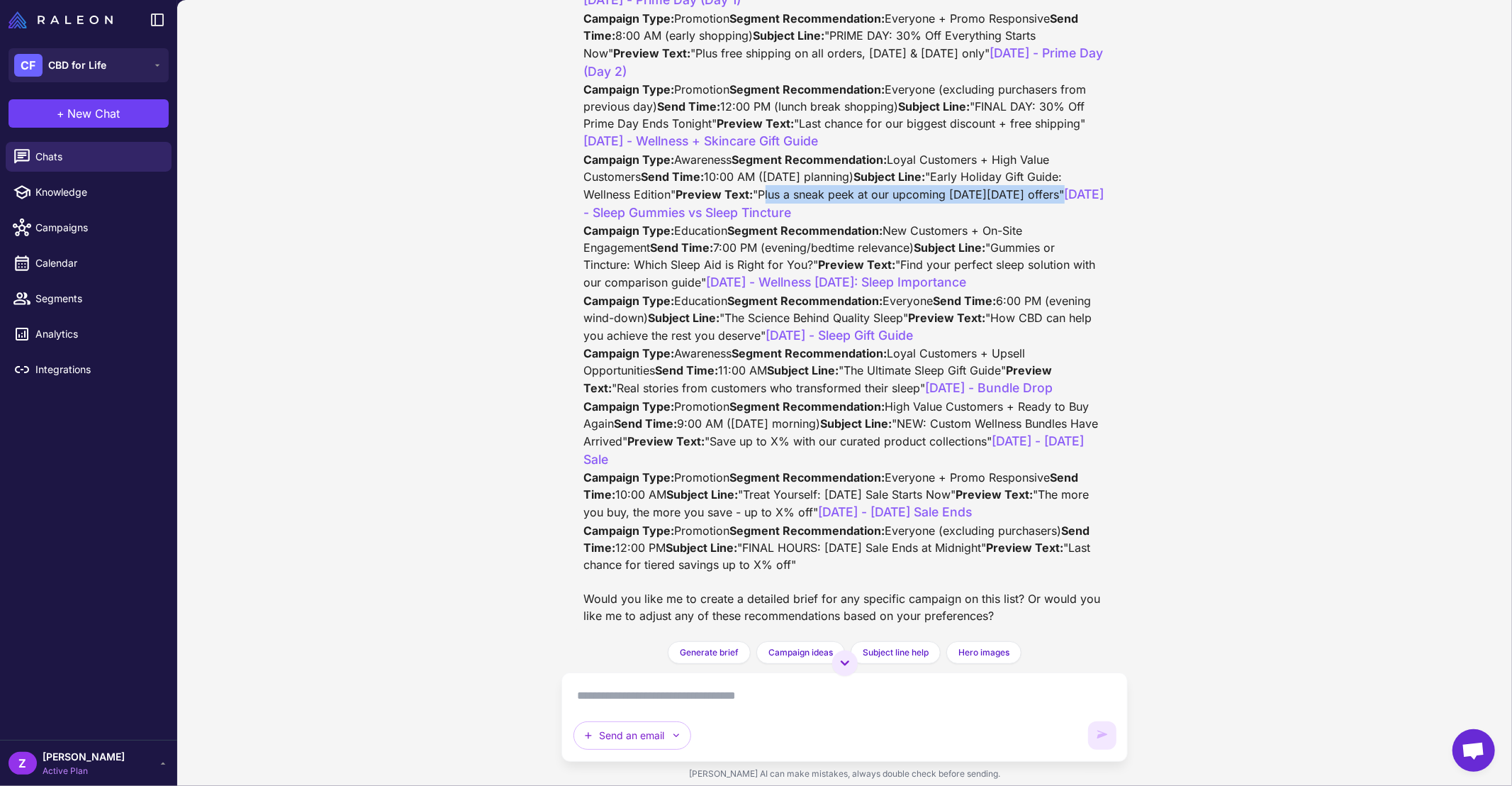
drag, startPoint x: 669, startPoint y: 404, endPoint x: 957, endPoint y: 413, distance: 288.1
click at [957, 413] on div "Thank you for sharing your October campaign schedule! This looks like a well-st…" at bounding box center [845, 53] width 522 height 1140
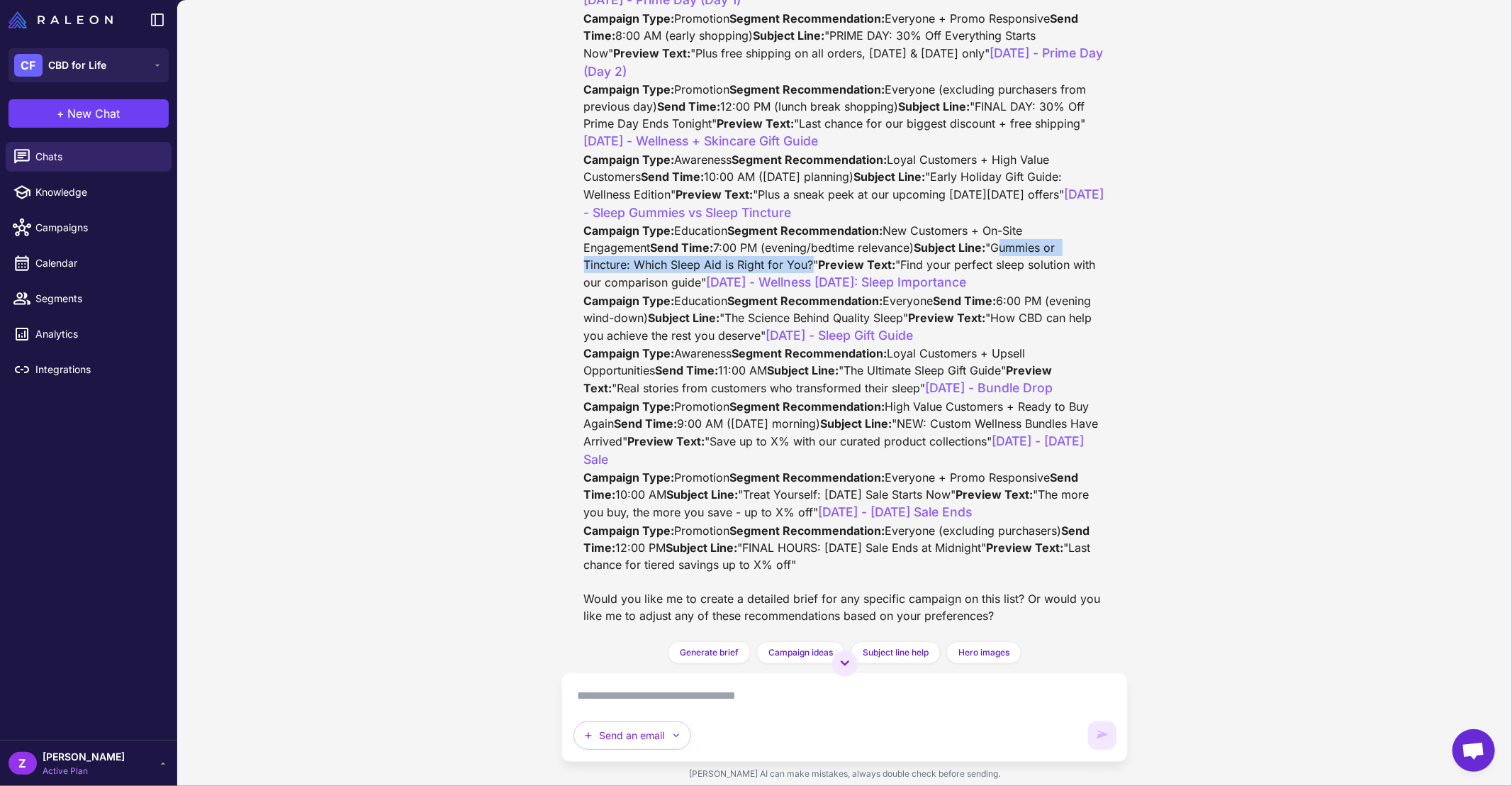
drag, startPoint x: 666, startPoint y: 513, endPoint x: 957, endPoint y: 515, distance: 291.0
click at [957, 515] on div "Thank you for sharing your October campaign schedule! This looks like a well-st…" at bounding box center [845, 53] width 522 height 1140
click at [688, 510] on div "Thank you for sharing your October campaign schedule! This looks like a well-st…" at bounding box center [845, 53] width 522 height 1140
drag, startPoint x: 663, startPoint y: 516, endPoint x: 960, endPoint y: 514, distance: 297.0
click at [960, 514] on div "Thank you for sharing your October campaign schedule! This looks like a well-st…" at bounding box center [845, 53] width 522 height 1140
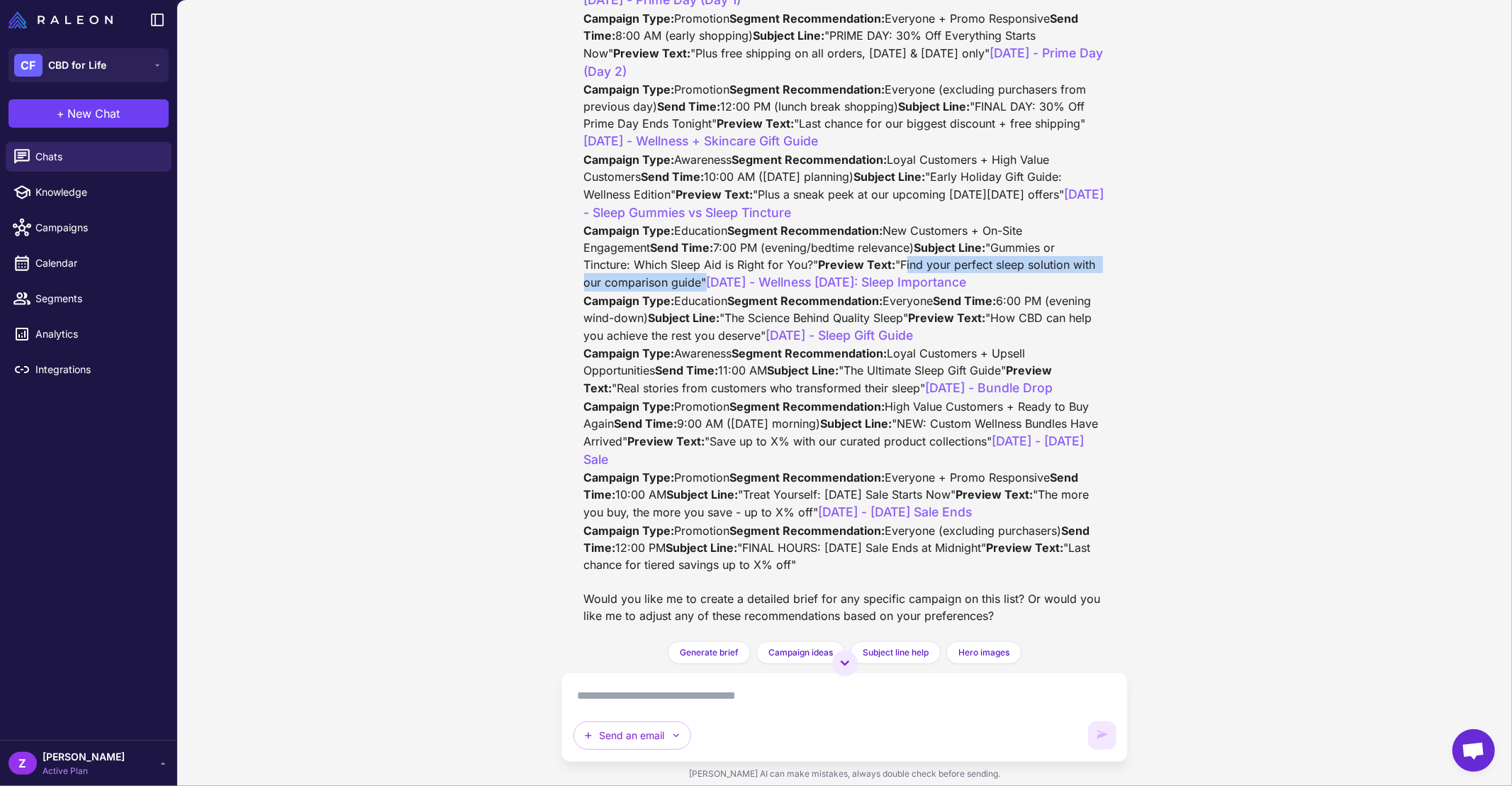
drag, startPoint x: 666, startPoint y: 532, endPoint x: 982, endPoint y: 533, distance: 316.0
click at [982, 533] on div "Thank you for sharing your October campaign schedule! This looks like a well-st…" at bounding box center [845, 53] width 522 height 1140
drag, startPoint x: 767, startPoint y: 477, endPoint x: 964, endPoint y: 478, distance: 197.0
click at [964, 478] on div "Thank you for sharing your October campaign schedule! This looks like a well-st…" at bounding box center [845, 53] width 522 height 1140
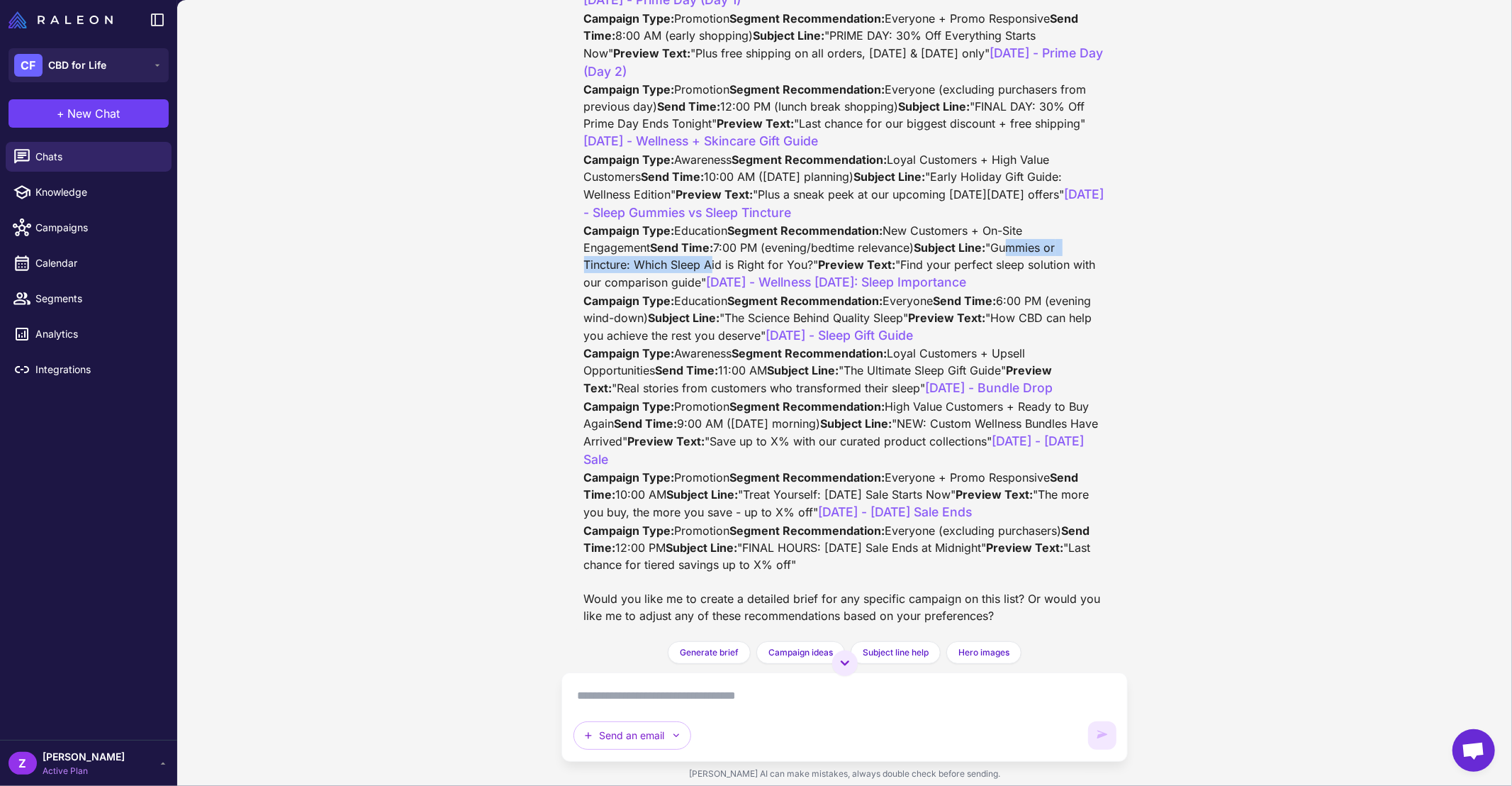
drag, startPoint x: 670, startPoint y: 316, endPoint x: 856, endPoint y: 322, distance: 186.1
click at [856, 322] on div "Thank you for sharing your October campaign schedule! This looks like a well-st…" at bounding box center [845, 53] width 522 height 1140
drag, startPoint x: 668, startPoint y: 324, endPoint x: 963, endPoint y: 329, distance: 295.0
click at [963, 329] on div "Thank you for sharing your October campaign schedule! This looks like a well-st…" at bounding box center [845, 53] width 522 height 1140
click at [671, 342] on div "Thank you for sharing your October campaign schedule! This looks like a well-st…" at bounding box center [845, 53] width 522 height 1140
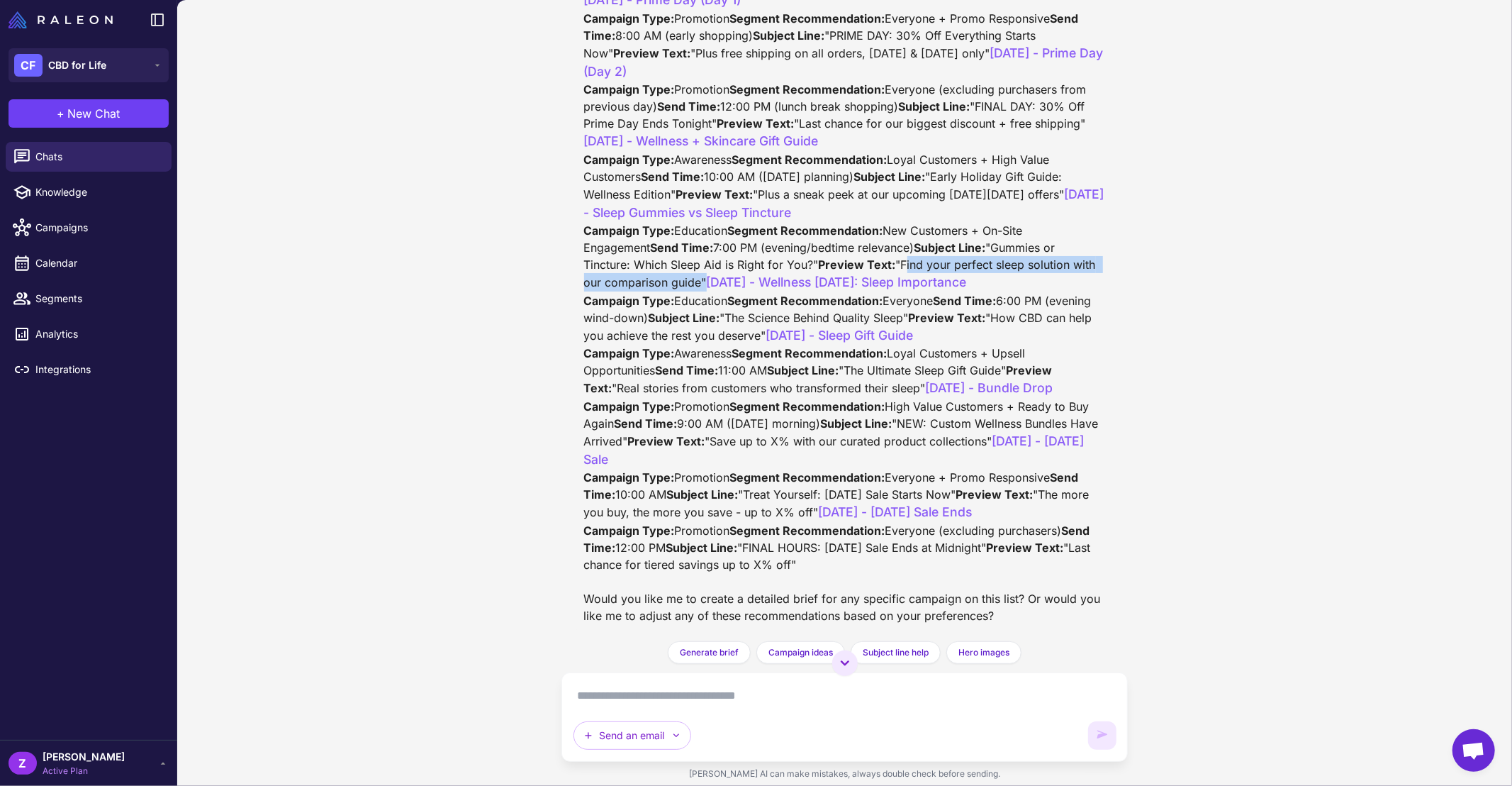
drag, startPoint x: 668, startPoint y: 342, endPoint x: 985, endPoint y: 346, distance: 317.0
click at [985, 346] on div "Thank you for sharing your October campaign schedule! This looks like a well-st…" at bounding box center [845, 53] width 522 height 1140
drag, startPoint x: 742, startPoint y: 403, endPoint x: 807, endPoint y: 404, distance: 65.0
click at [807, 404] on div "Thank you for sharing your October campaign schedule! This looks like a well-st…" at bounding box center [845, 53] width 522 height 1140
drag, startPoint x: 666, startPoint y: 444, endPoint x: 845, endPoint y: 441, distance: 179.0
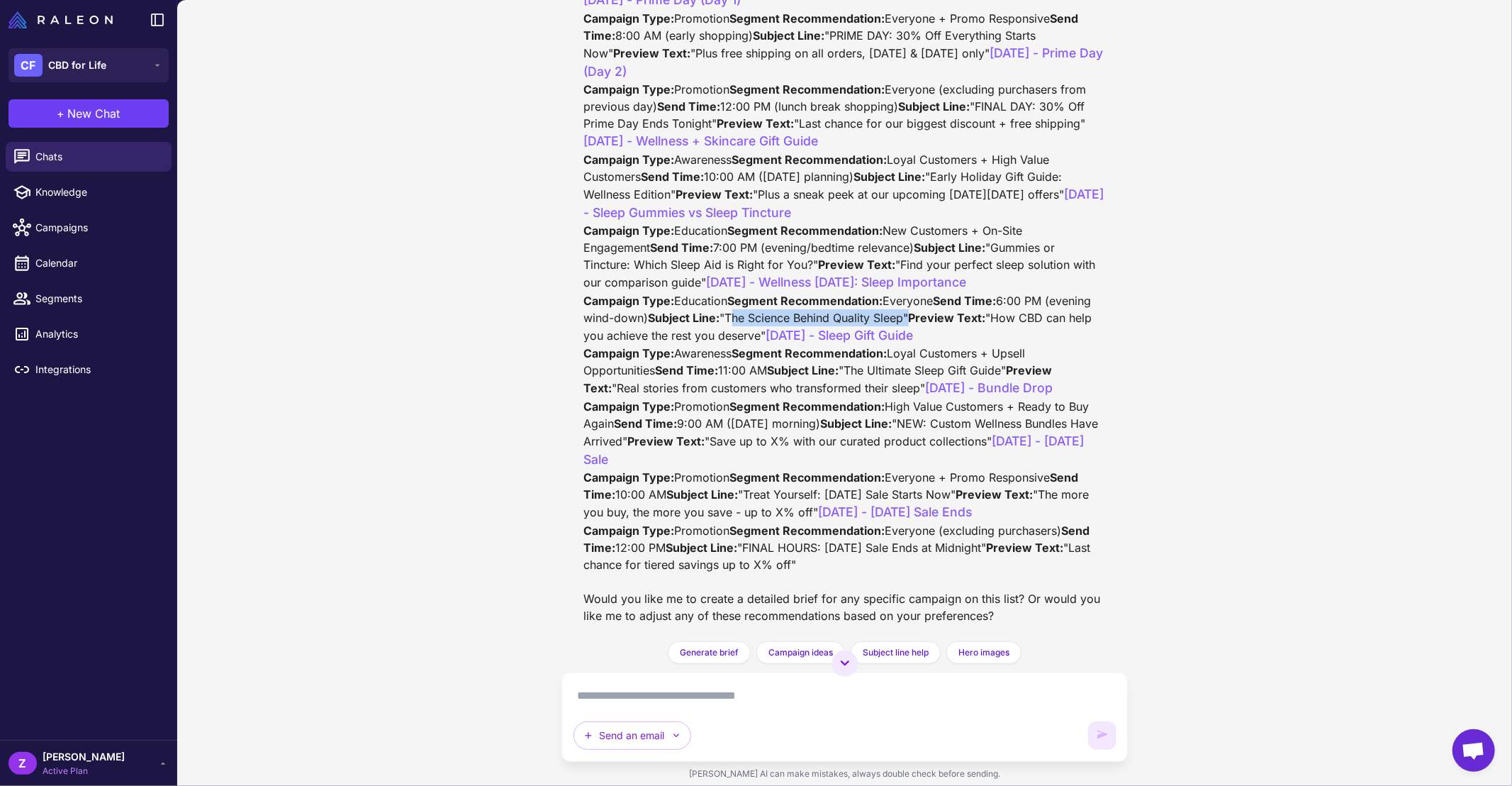
click at [845, 441] on div "Thank you for sharing your October campaign schedule! This looks like a well-st…" at bounding box center [845, 53] width 522 height 1140
drag, startPoint x: 666, startPoint y: 455, endPoint x: 947, endPoint y: 458, distance: 281.0
click at [947, 458] on div "Thank you for sharing your October campaign schedule! This looks like a well-st…" at bounding box center [845, 53] width 522 height 1140
drag, startPoint x: 740, startPoint y: 342, endPoint x: 993, endPoint y: 347, distance: 253.0
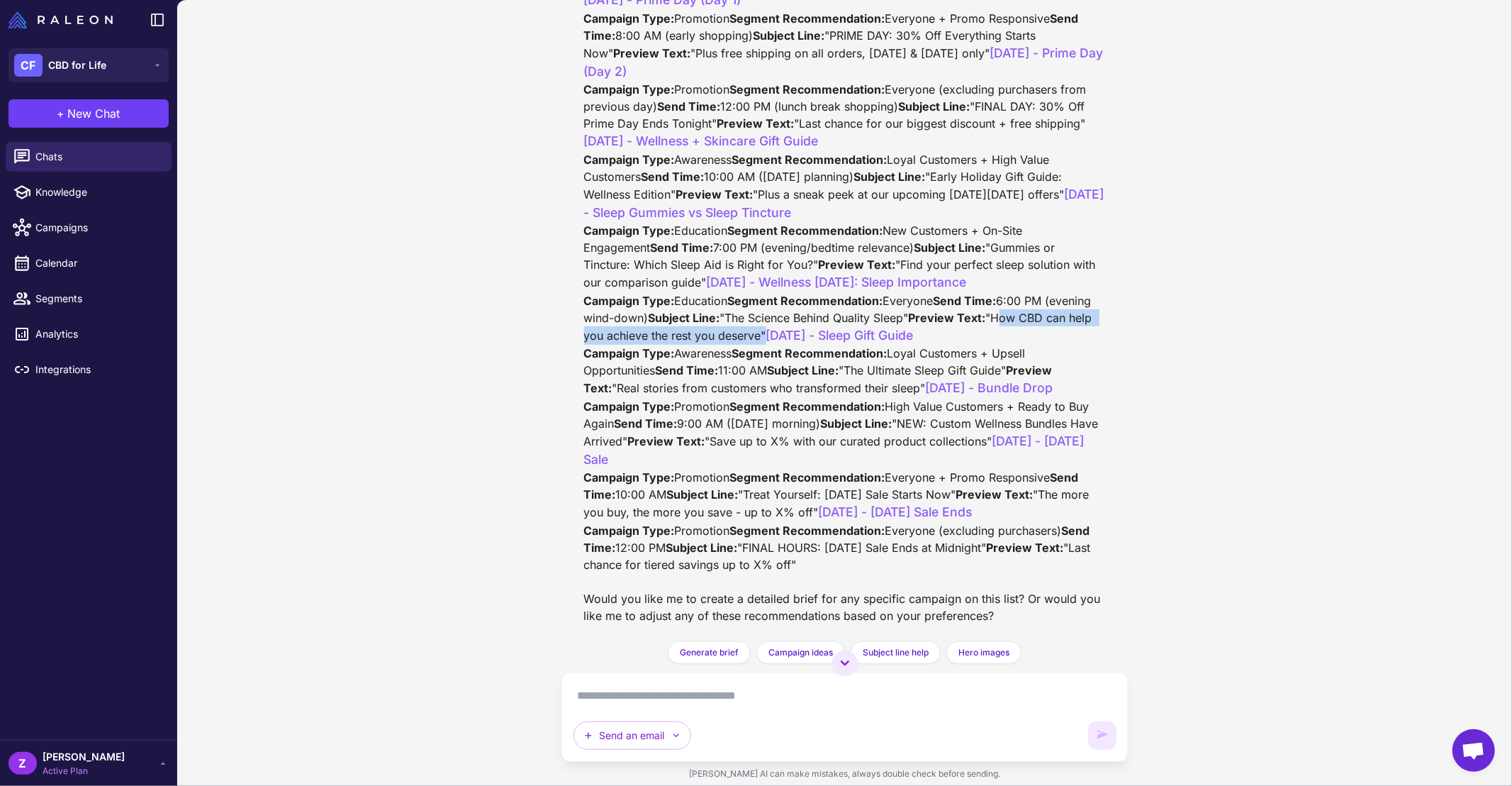
click at [993, 347] on div "Thank you for sharing your October campaign schedule! This looks like a well-st…" at bounding box center [845, 53] width 522 height 1140
drag, startPoint x: 669, startPoint y: 376, endPoint x: 815, endPoint y: 373, distance: 146.0
click at [815, 373] on div "Thank you for sharing your October campaign schedule! This looks like a well-st…" at bounding box center [845, 53] width 522 height 1140
click at [768, 372] on strong "Subject Line:" at bounding box center [804, 370] width 72 height 14
drag, startPoint x: 666, startPoint y: 373, endPoint x: 820, endPoint y: 368, distance: 154.1
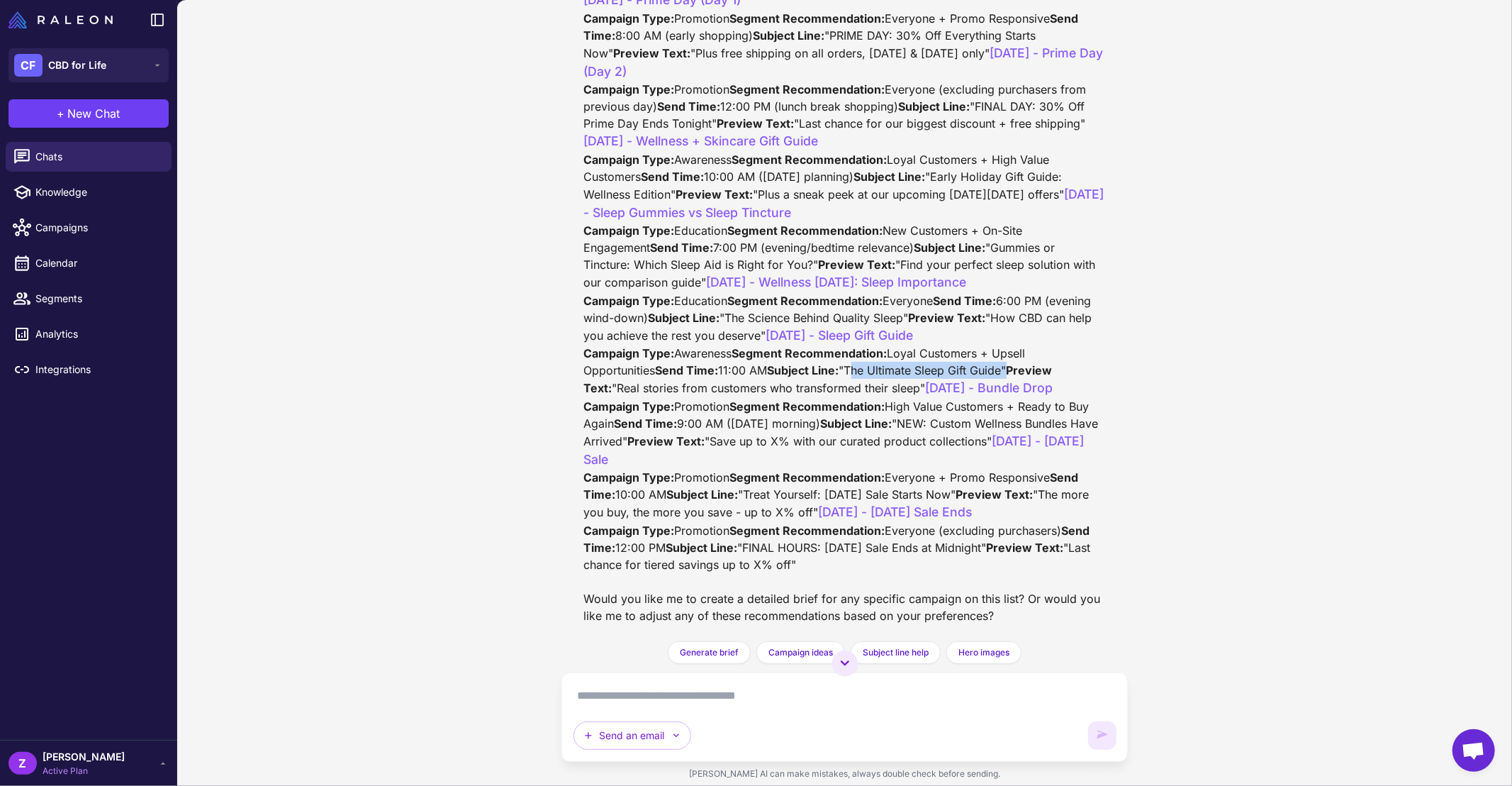
click at [820, 368] on div "Thank you for sharing your October campaign schedule! This looks like a well-st…" at bounding box center [845, 53] width 522 height 1140
drag, startPoint x: 669, startPoint y: 393, endPoint x: 973, endPoint y: 395, distance: 304.0
click at [973, 395] on div "Thank you for sharing your October campaign schedule! This looks like a well-st…" at bounding box center [845, 53] width 522 height 1140
drag, startPoint x: 742, startPoint y: 462, endPoint x: 1003, endPoint y: 465, distance: 261.0
click at [1003, 465] on div "Thank you for sharing your October campaign schedule! This looks like a well-st…" at bounding box center [845, 53] width 522 height 1140
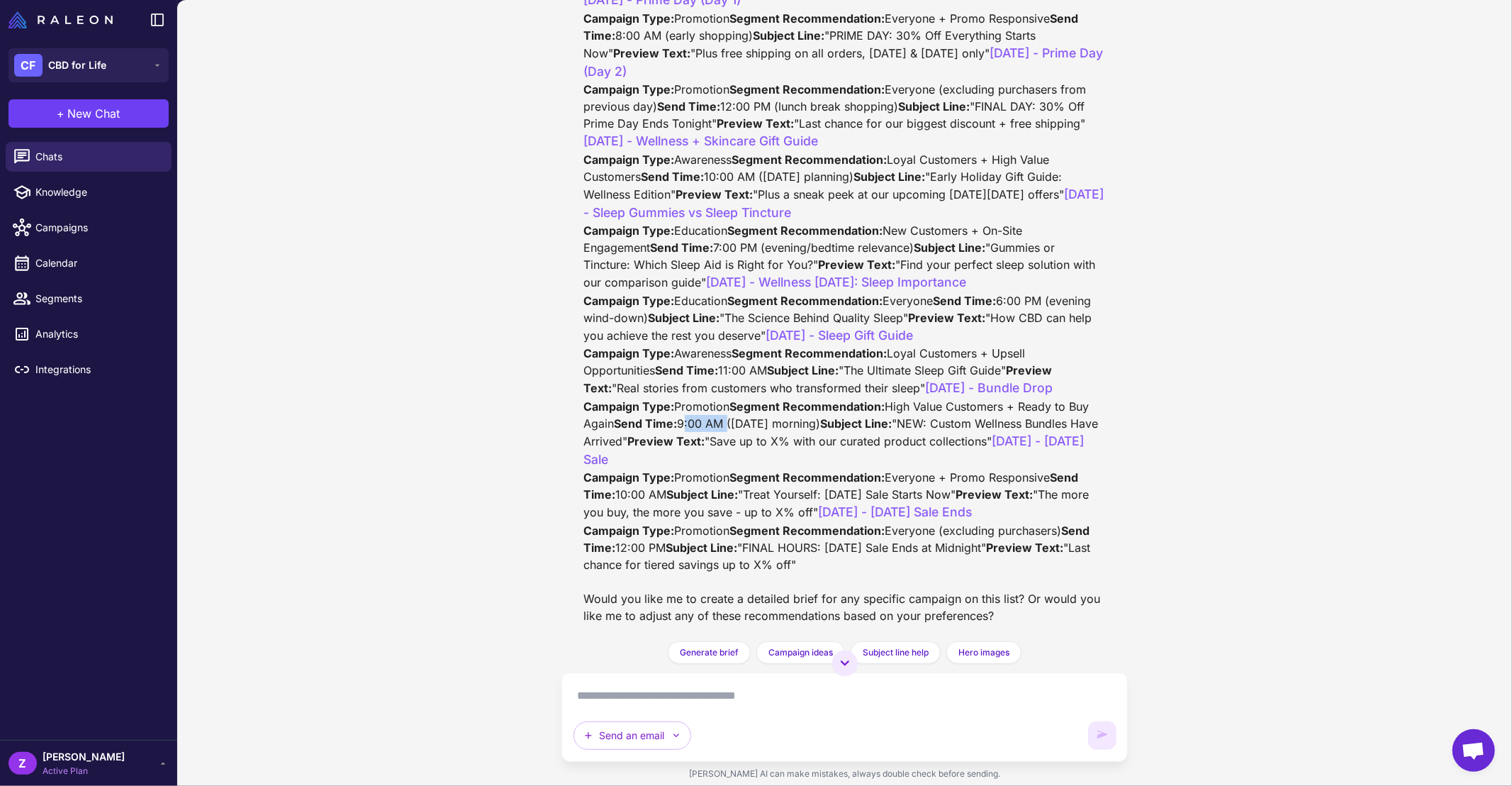
drag, startPoint x: 651, startPoint y: 477, endPoint x: 695, endPoint y: 477, distance: 44.0
click at [695, 477] on div "Thank you for sharing your October campaign schedule! This looks like a well-st…" at bounding box center [845, 53] width 522 height 1140
drag, startPoint x: 665, startPoint y: 494, endPoint x: 910, endPoint y: 504, distance: 245.2
click at [910, 504] on div "Thank you for sharing your October campaign schedule! This looks like a well-st…" at bounding box center [845, 53] width 522 height 1140
drag, startPoint x: 668, startPoint y: 509, endPoint x: 903, endPoint y: 515, distance: 235.1
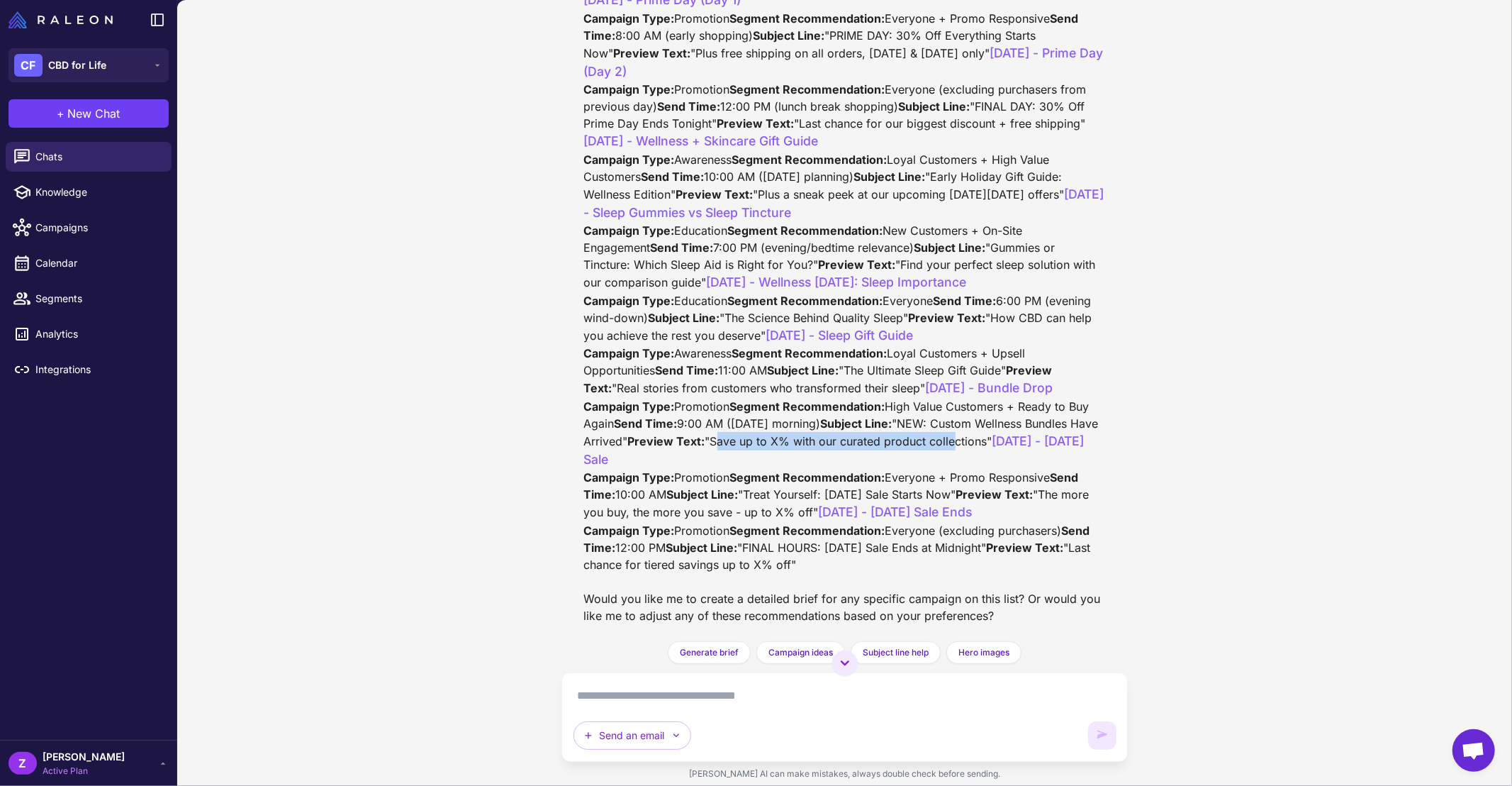
click at [903, 515] on div "Thank you for sharing your October campaign schedule! This looks like a well-st…" at bounding box center [845, 53] width 522 height 1140
drag, startPoint x: 742, startPoint y: 395, endPoint x: 908, endPoint y: 401, distance: 166.1
click at [908, 401] on div "Thank you for sharing your October campaign schedule! This looks like a well-st…" at bounding box center [845, 53] width 522 height 1140
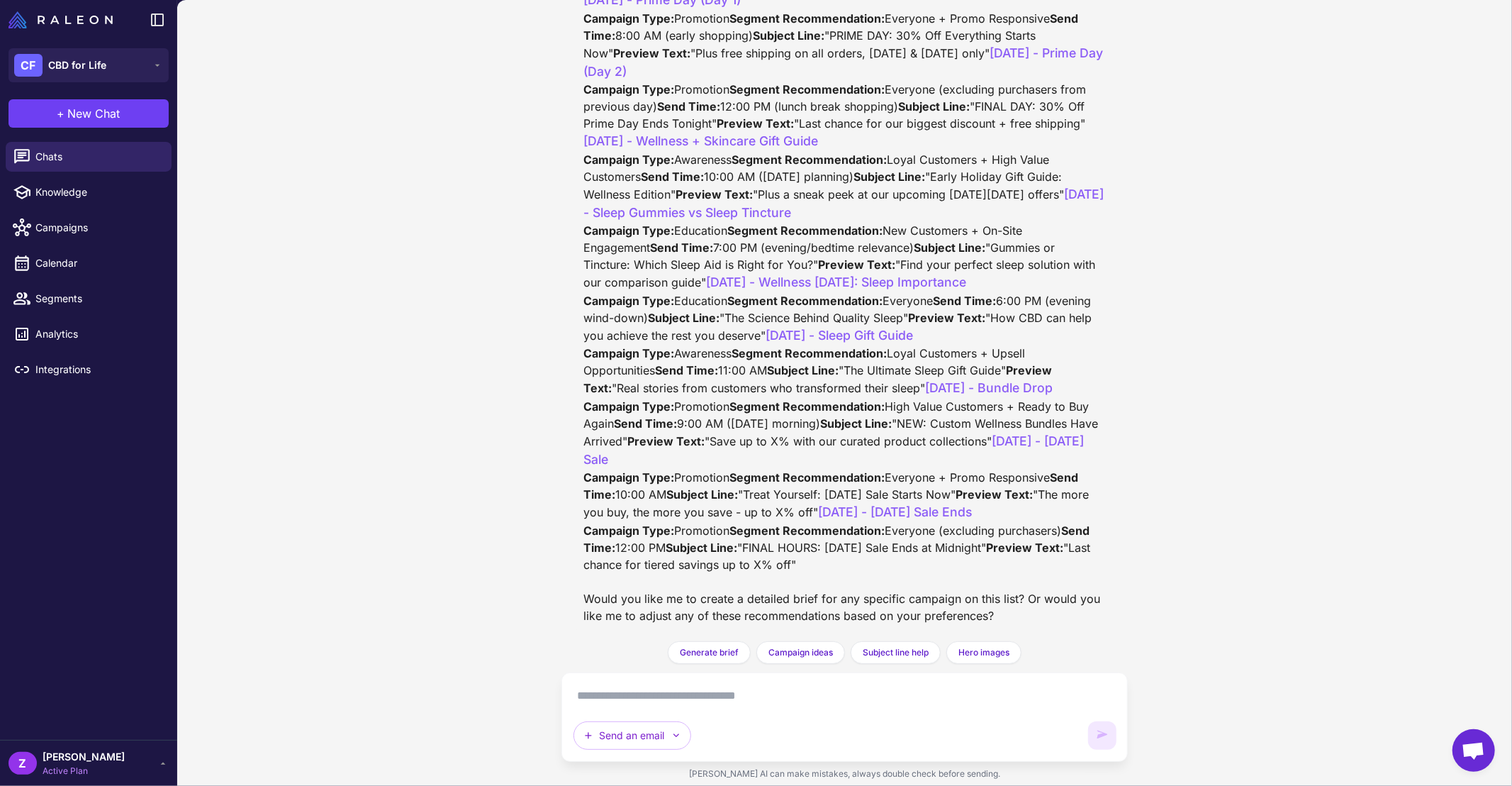
click at [740, 515] on div "Thank you for sharing your October campaign schedule! This looks like a well-st…" at bounding box center [845, 53] width 522 height 1140
drag, startPoint x: 668, startPoint y: 427, endPoint x: 891, endPoint y: 429, distance: 223.0
click at [891, 429] on div "Thank you for sharing your October campaign schedule! This looks like a well-st…" at bounding box center [845, 53] width 522 height 1140
drag, startPoint x: 666, startPoint y: 444, endPoint x: 867, endPoint y: 449, distance: 201.1
click at [867, 449] on div "Thank you for sharing your October campaign schedule! This looks like a well-st…" at bounding box center [845, 53] width 522 height 1140
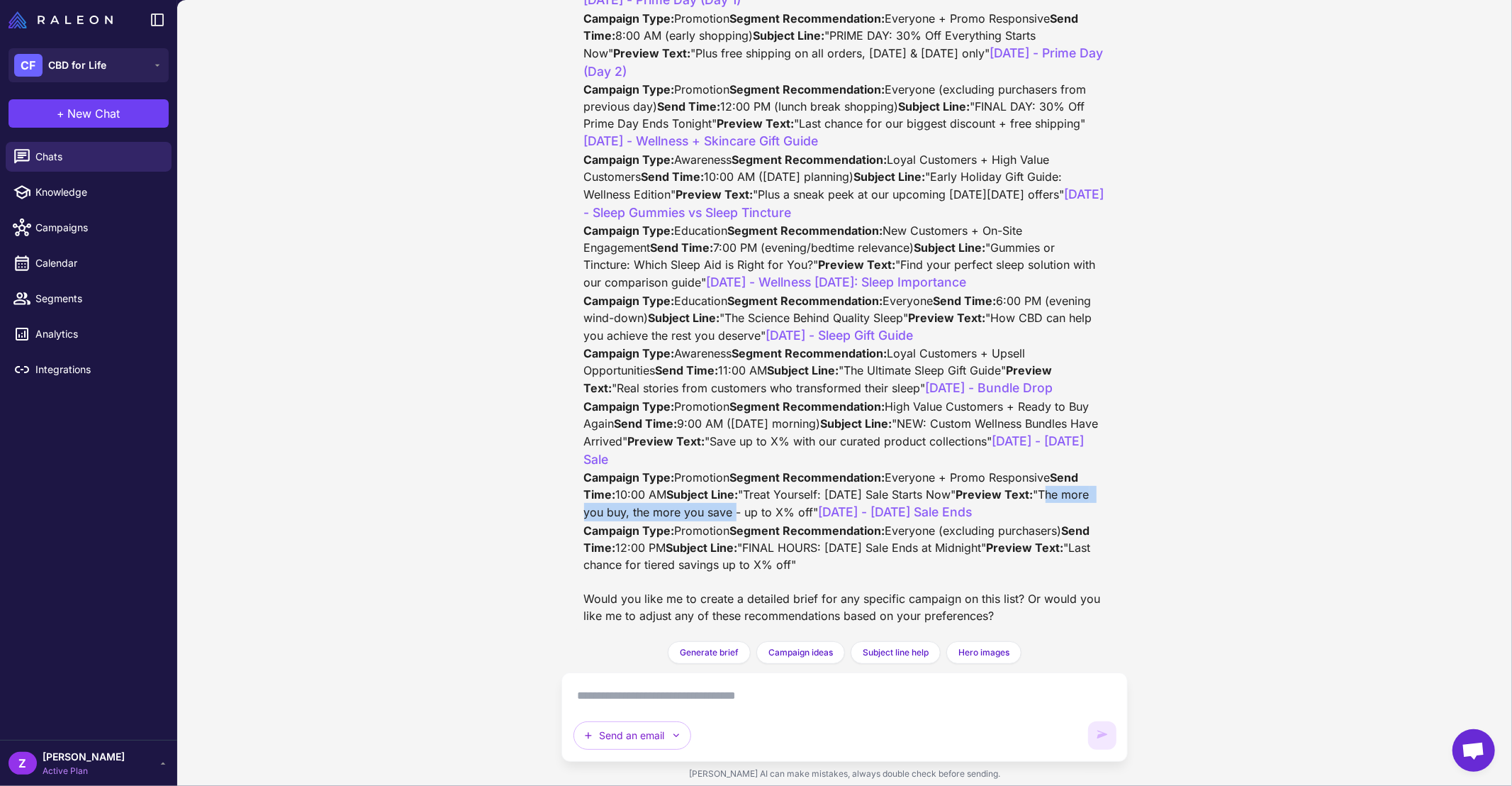
drag, startPoint x: 664, startPoint y: 548, endPoint x: 922, endPoint y: 547, distance: 258.0
click at [922, 547] on div "Thank you for sharing your October campaign schedule! This looks like a well-st…" at bounding box center [845, 53] width 522 height 1140
